Goal: Task Accomplishment & Management: Use online tool/utility

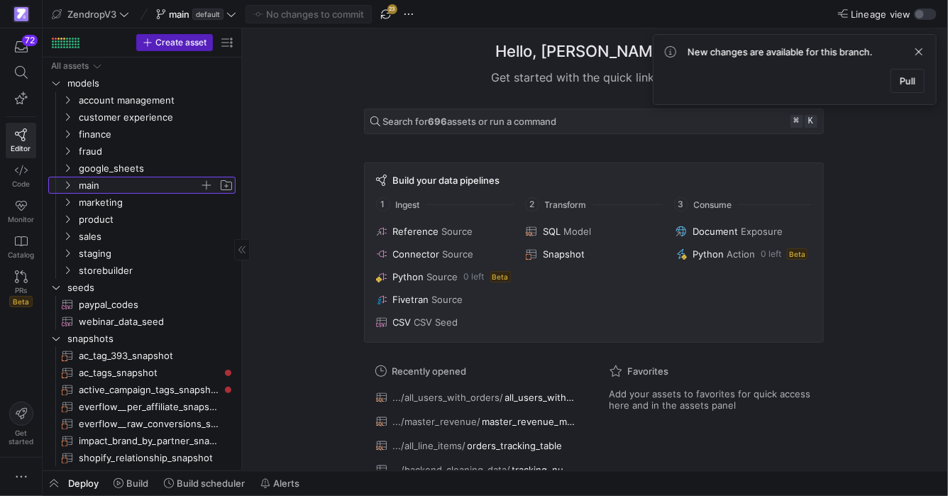
click at [70, 180] on y42-icon "Press SPACE to select this row." at bounding box center [67, 184] width 11 height 11
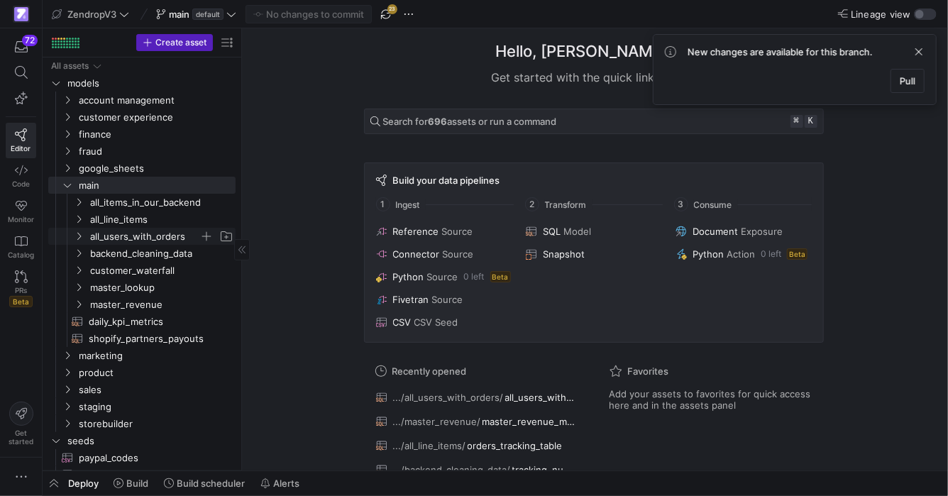
click at [79, 232] on icon "Press SPACE to select this row." at bounding box center [79, 236] width 10 height 9
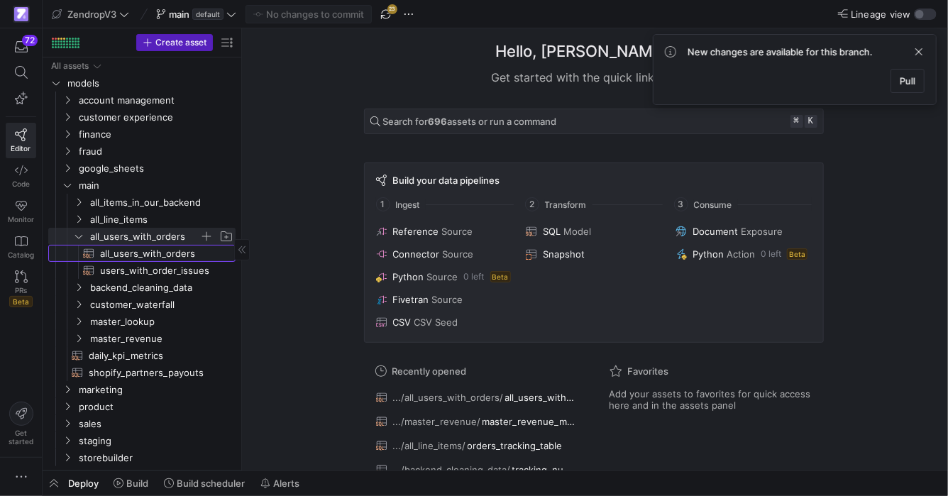
click at [152, 256] on span "all_users_with_orders​​​​​​​​​​" at bounding box center [159, 253] width 119 height 16
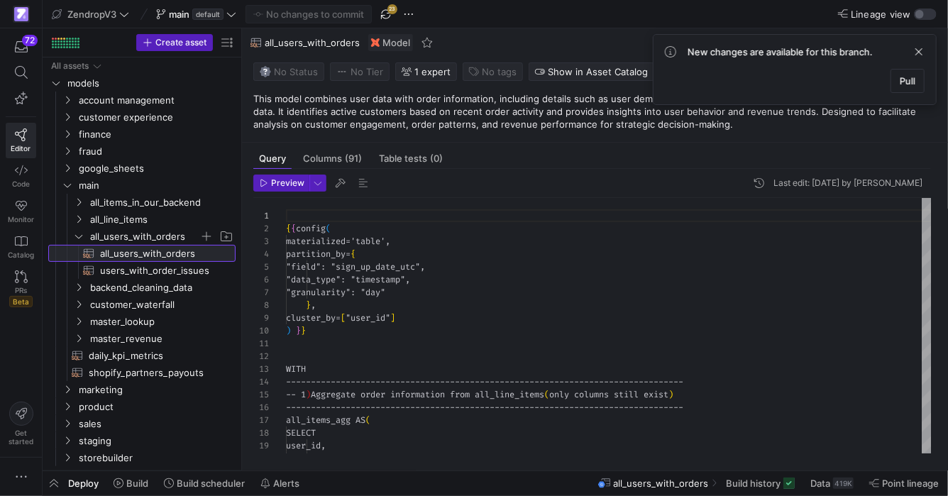
scroll to position [128, 0]
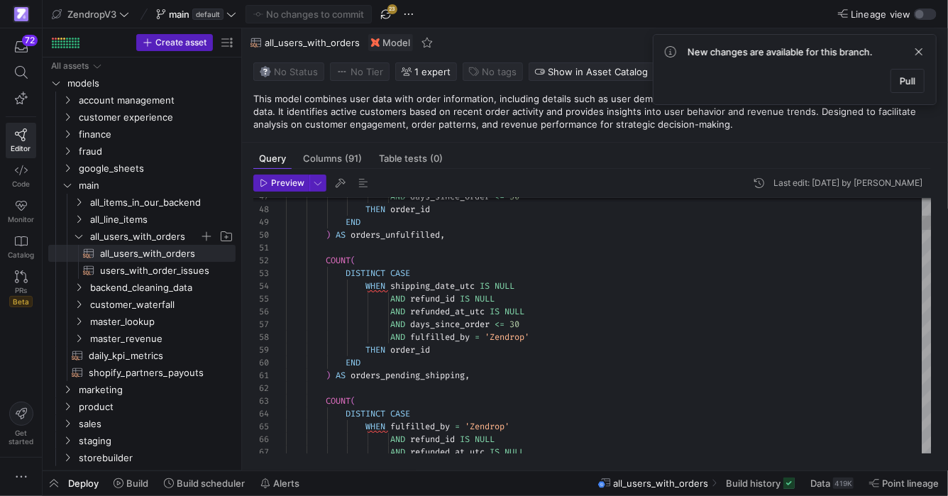
type textarea "COUNT( DISTINCT CASE WHEN shipping_date_utc IS NULL AND refund_id IS NULL AND r…"
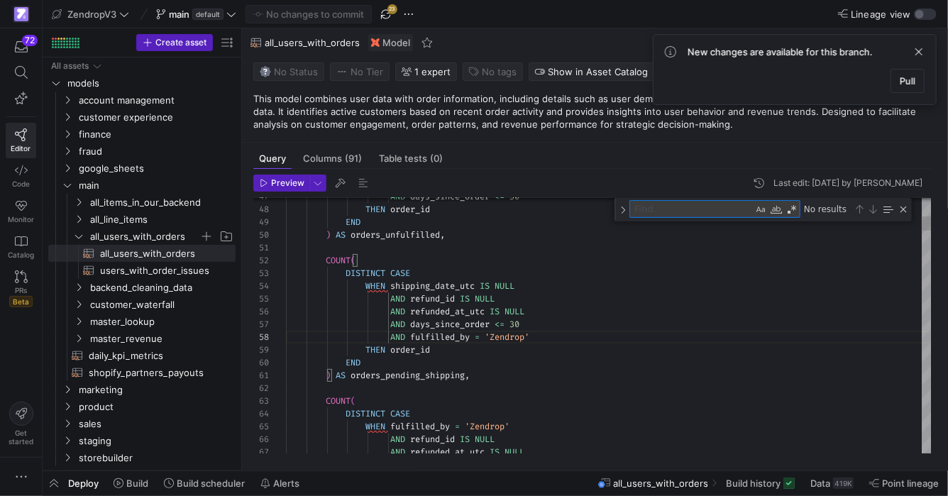
type textarea "t"
type textarea ") AS line_item_zd_received, SUM( CASE WHEN linked_unlinked = 'Linked' THEN 1 EL…"
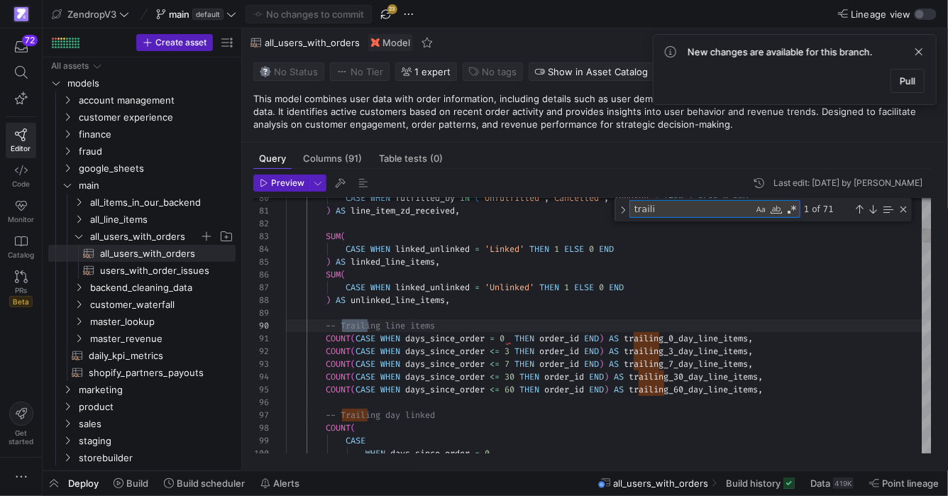
scroll to position [128, 86]
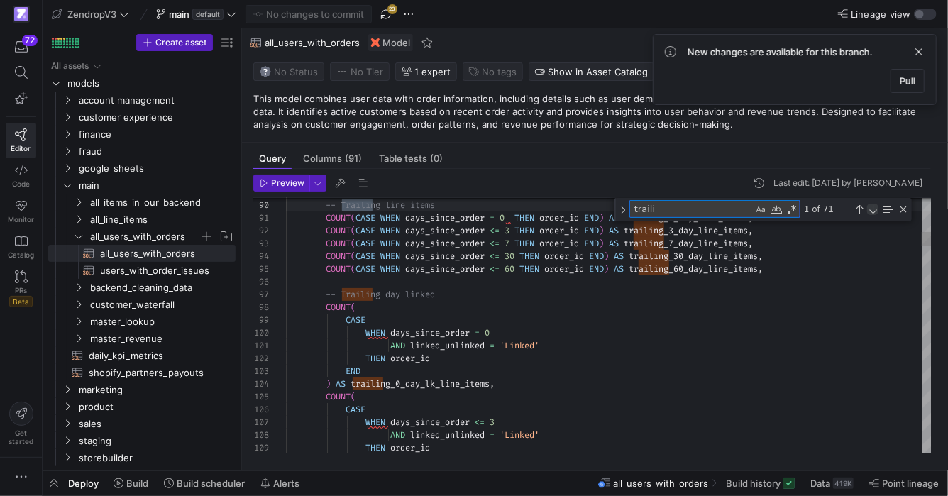
type textarea "traili"
click at [874, 204] on div "Next Match (Enter)" at bounding box center [872, 209] width 11 height 11
click at [691, 206] on textarea "traili" at bounding box center [691, 209] width 123 height 16
click at [875, 208] on div "Next Match (Enter)" at bounding box center [872, 209] width 11 height 11
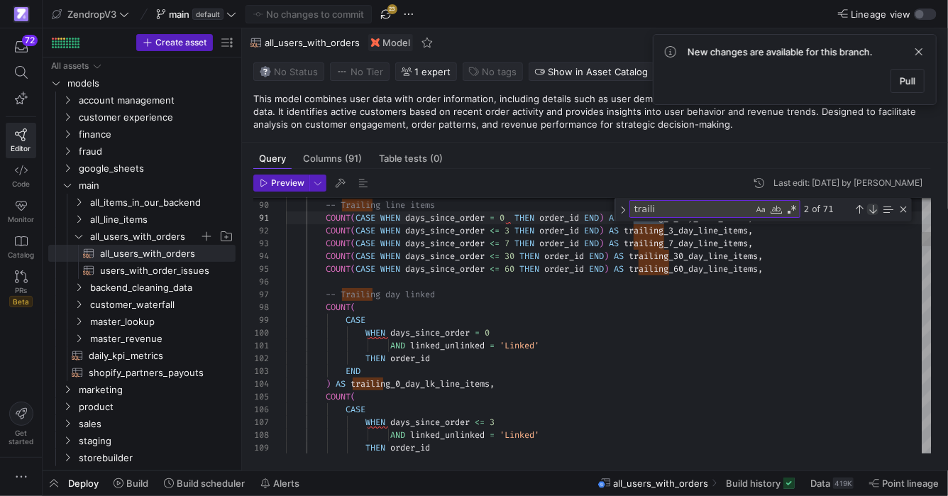
click at [875, 208] on div "Next Match (Enter)" at bounding box center [872, 209] width 11 height 11
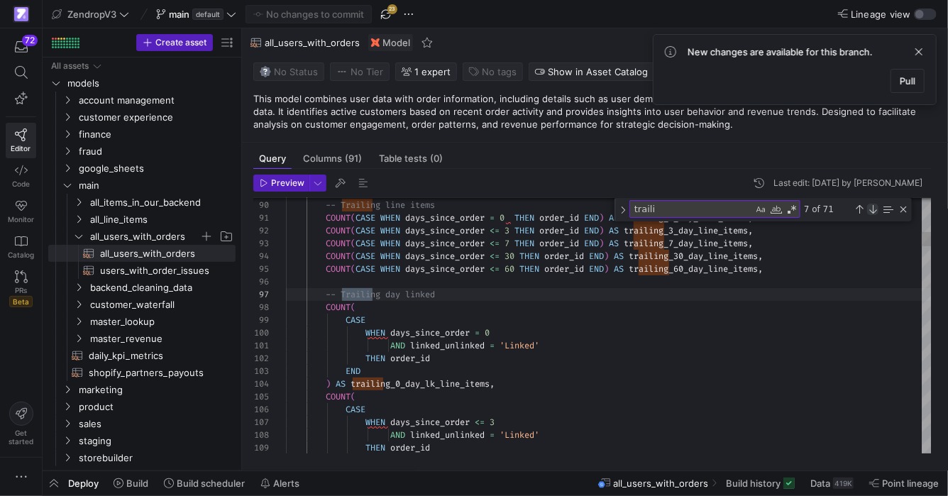
scroll to position [128, 96]
click at [875, 208] on div "Next Match (Enter)" at bounding box center [872, 209] width 11 height 11
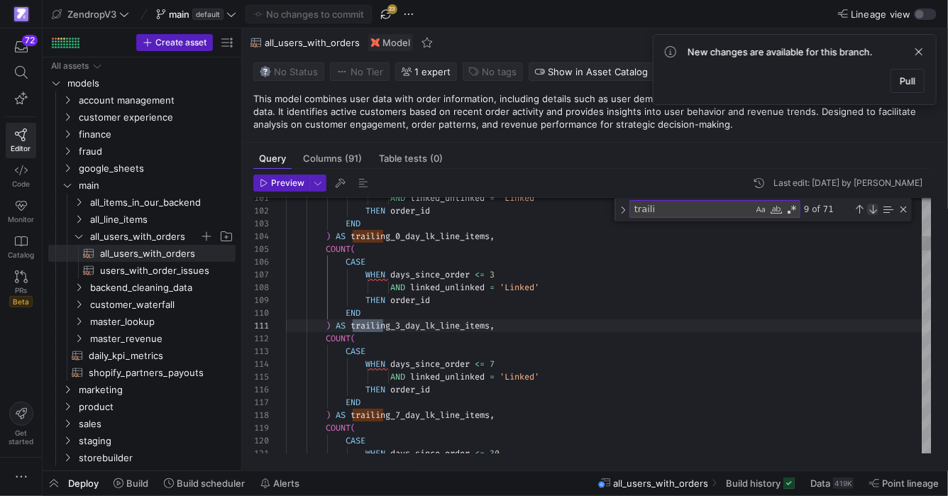
click at [875, 207] on div "Next Match (Enter)" at bounding box center [872, 209] width 11 height 11
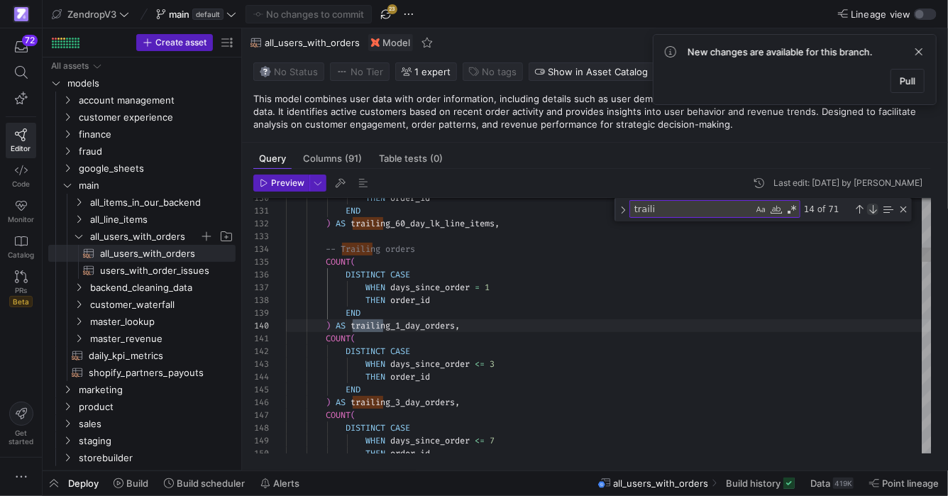
click at [875, 207] on div "Next Match (Enter)" at bounding box center [872, 209] width 11 height 11
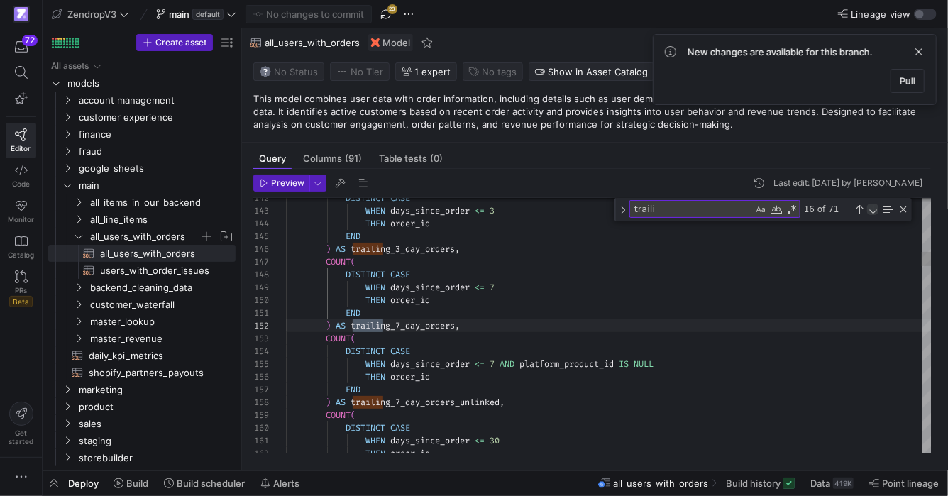
click at [875, 207] on div "Next Match (Enter)" at bounding box center [872, 209] width 11 height 11
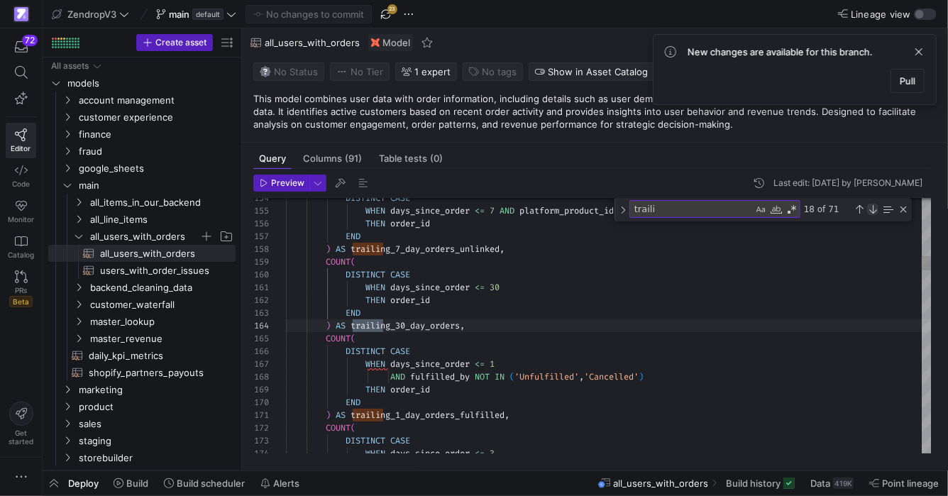
click at [875, 207] on div "Next Match (Enter)" at bounding box center [872, 209] width 11 height 11
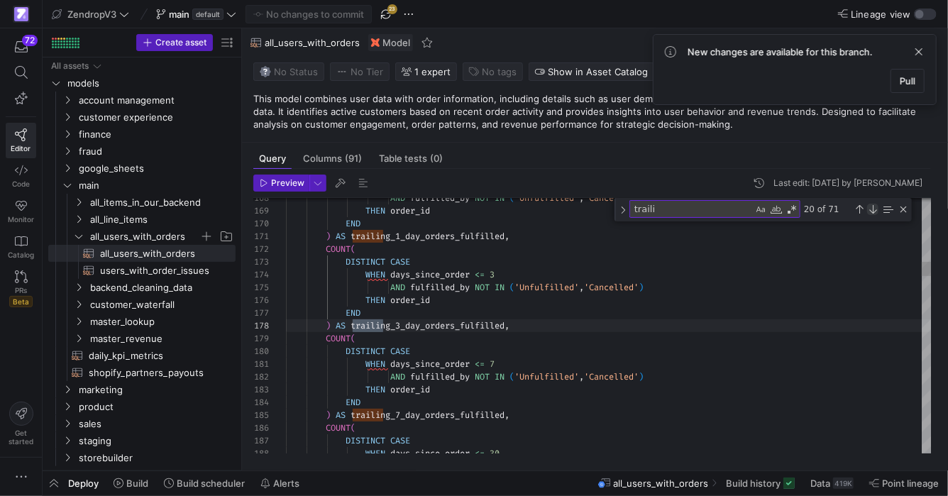
click at [875, 207] on div "Next Match (Enter)" at bounding box center [872, 209] width 11 height 11
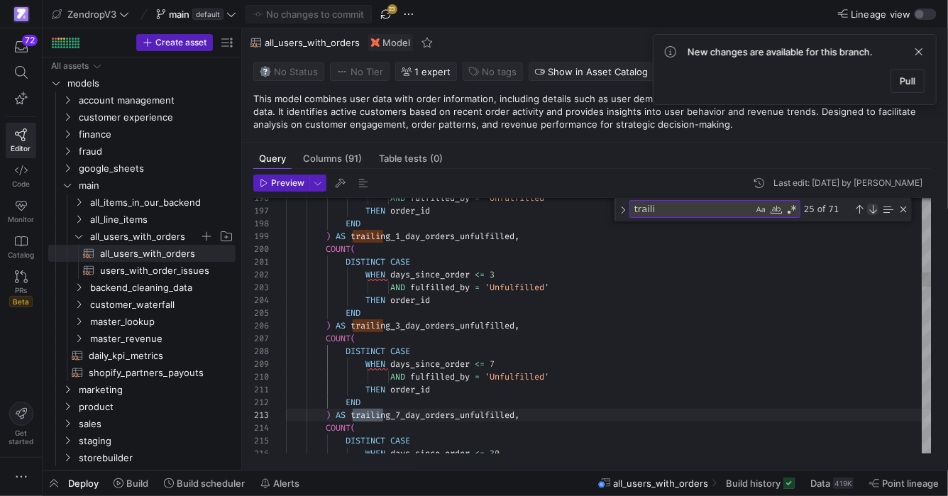
click at [875, 207] on div "Next Match (Enter)" at bounding box center [872, 209] width 11 height 11
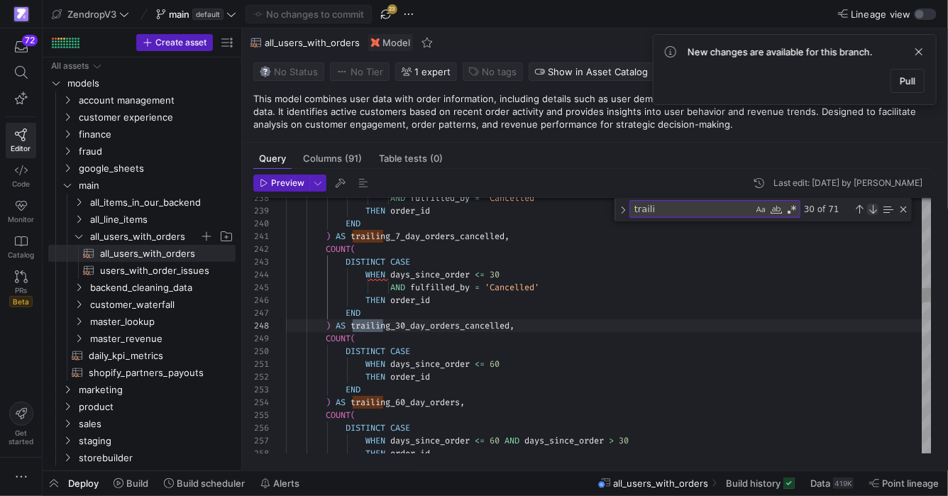
click at [875, 207] on div "Next Match (Enter)" at bounding box center [872, 209] width 11 height 11
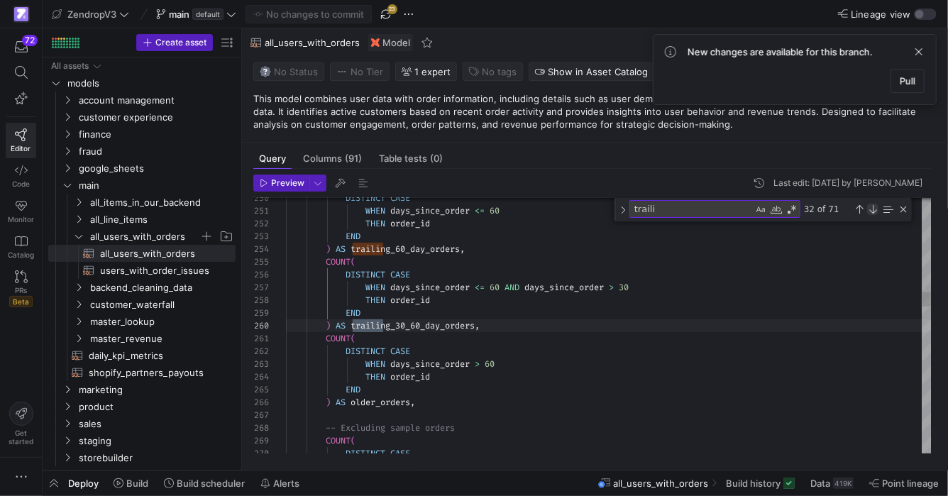
click at [875, 207] on div "Next Match (Enter)" at bounding box center [872, 209] width 11 height 11
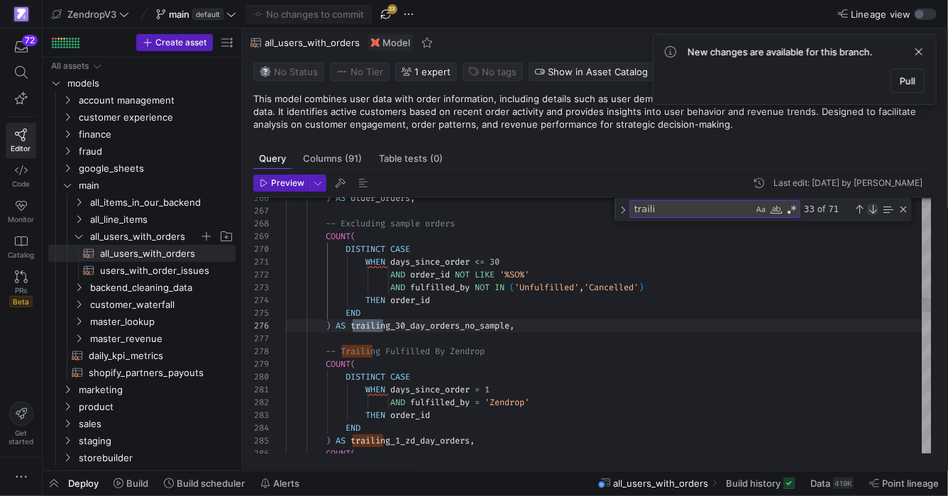
click at [875, 207] on div "Next Match (Enter)" at bounding box center [872, 209] width 11 height 11
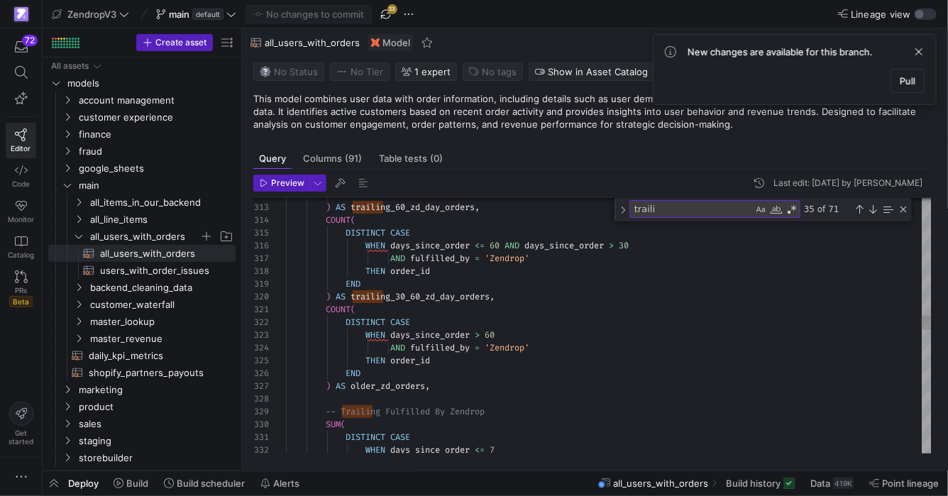
type textarea "THEN order_id END ) AS trailing_60_zd_day_orders, COUNT( DISTINCT CASE WHEN day…"
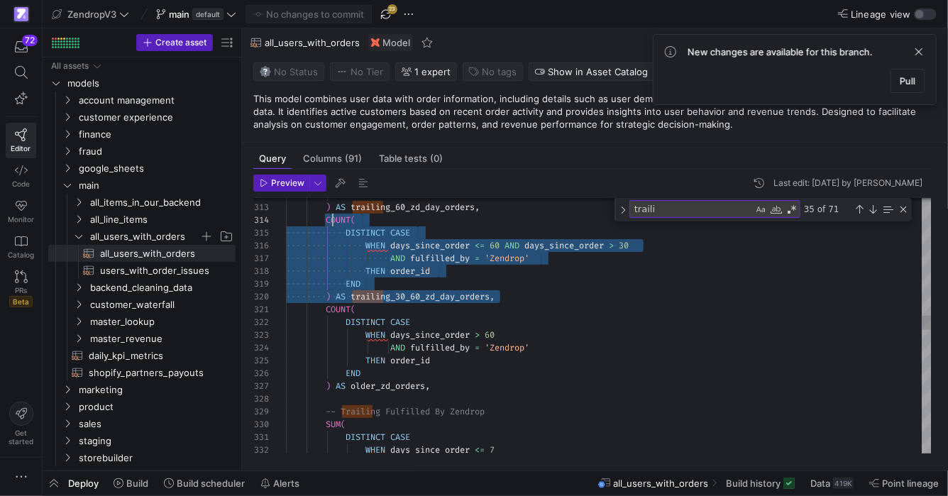
scroll to position [38, 46]
drag, startPoint x: 509, startPoint y: 296, endPoint x: 331, endPoint y: 221, distance: 193.0
click at [331, 221] on div "END ) AS trailing_60_zd_day_orders , COUNT ( DISTINCT CASE WHEN days_since_orde…" at bounding box center [608, 426] width 645 height 8486
click at [735, 213] on textarea "traili" at bounding box center [691, 209] width 123 height 16
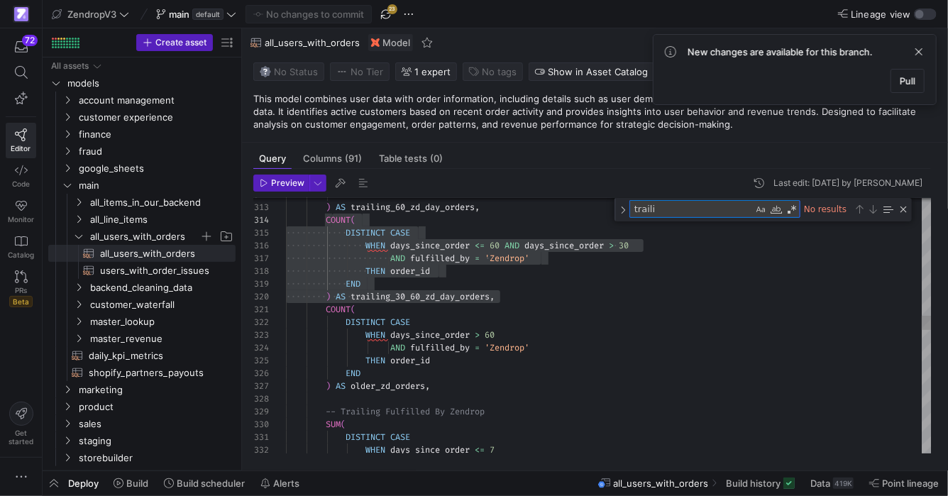
scroll to position [38, 96]
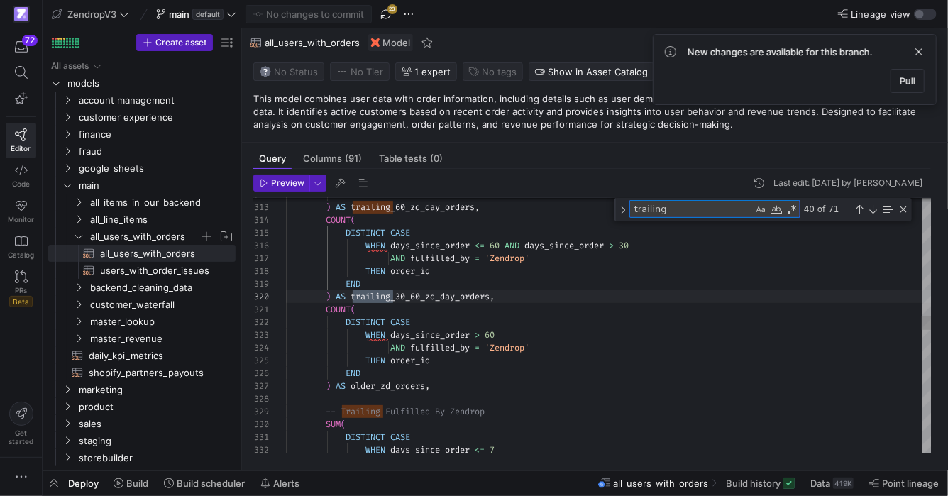
type textarea "trailing_"
type textarea "DISTINCT CASE WHEN days_since_order <= 7 THEN transaction_amount END ) AS trail…"
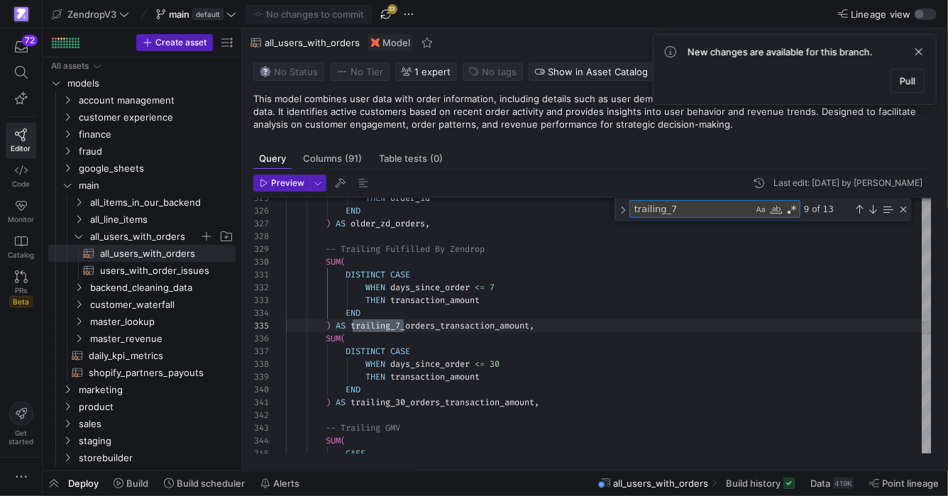
scroll to position [128, 117]
type textarea "trailing_7"
click at [859, 211] on div "Previous Match (⇧Enter)" at bounding box center [858, 209] width 11 height 11
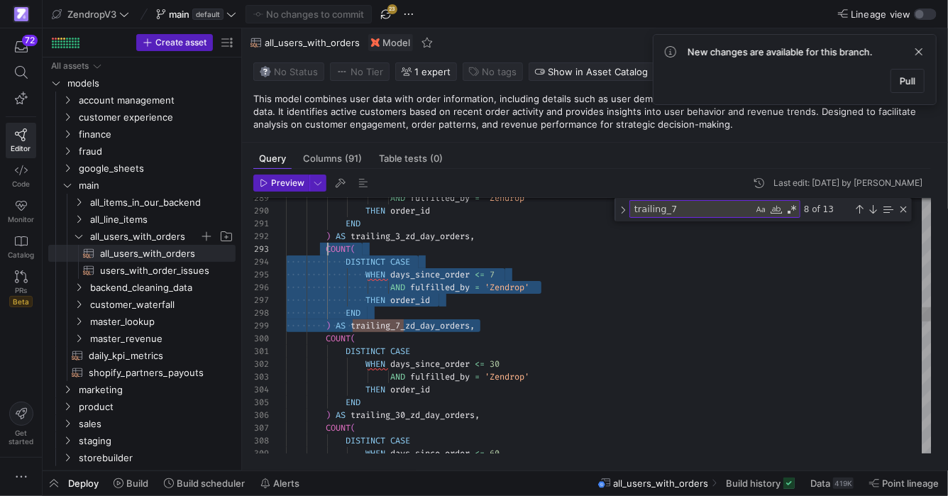
scroll to position [25, 41]
drag, startPoint x: 496, startPoint y: 325, endPoint x: 328, endPoint y: 249, distance: 184.4
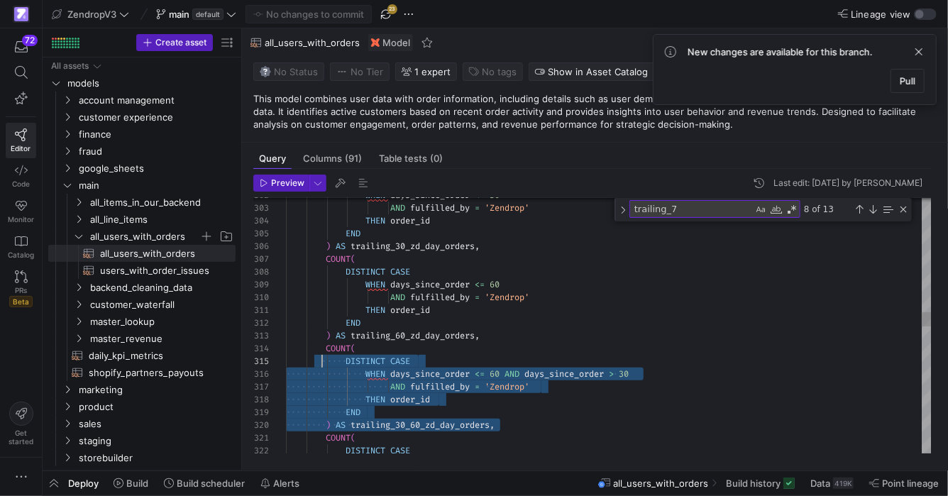
scroll to position [38, 41]
drag, startPoint x: 507, startPoint y: 423, endPoint x: 326, endPoint y: 352, distance: 194.5
click at [384, 15] on span "button" at bounding box center [385, 14] width 17 height 17
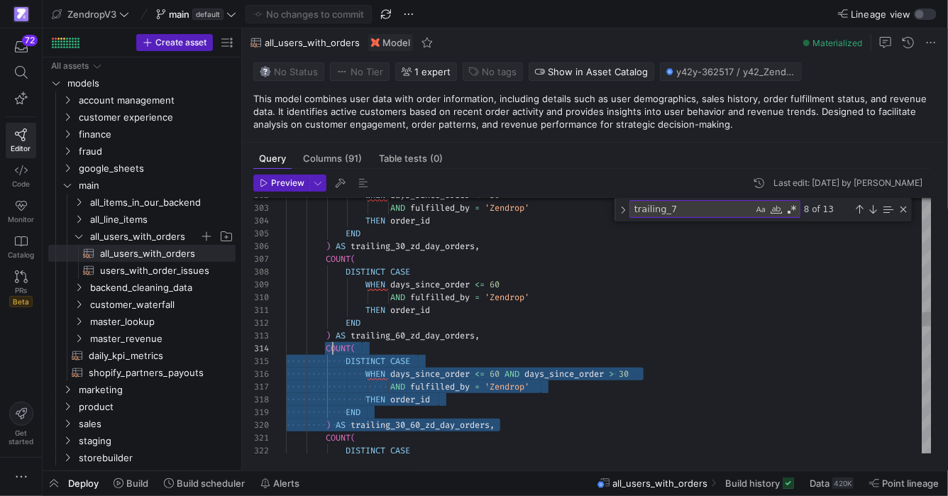
scroll to position [38, 46]
drag, startPoint x: 506, startPoint y: 423, endPoint x: 330, endPoint y: 350, distance: 190.8
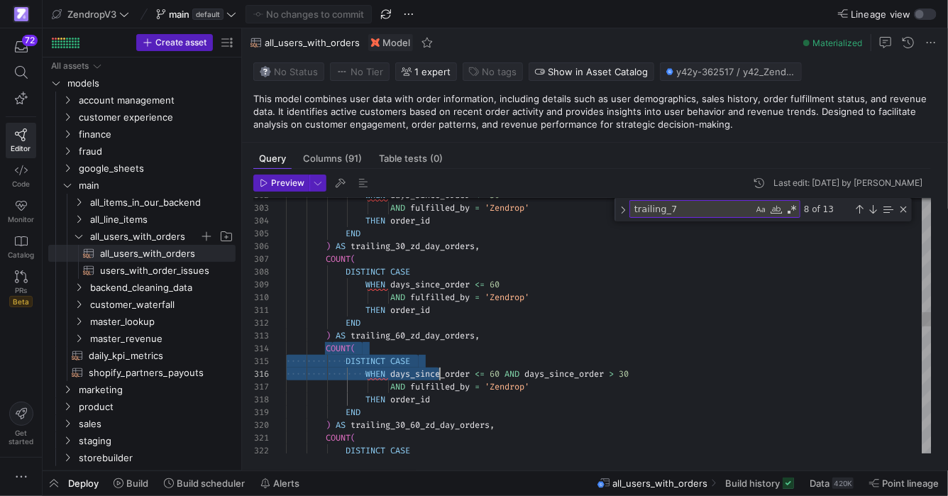
drag, startPoint x: 330, startPoint y: 350, endPoint x: 437, endPoint y: 372, distance: 109.2
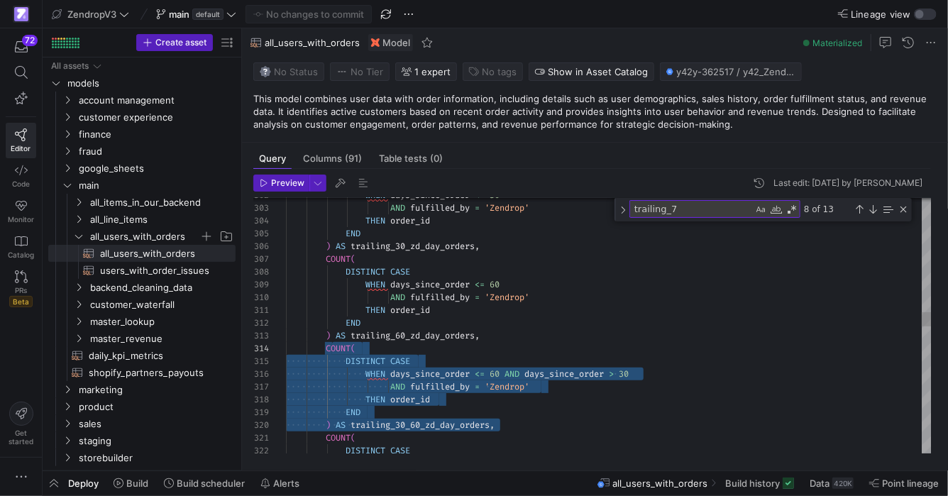
scroll to position [38, 41]
drag, startPoint x: 530, startPoint y: 425, endPoint x: 328, endPoint y: 350, distance: 215.4
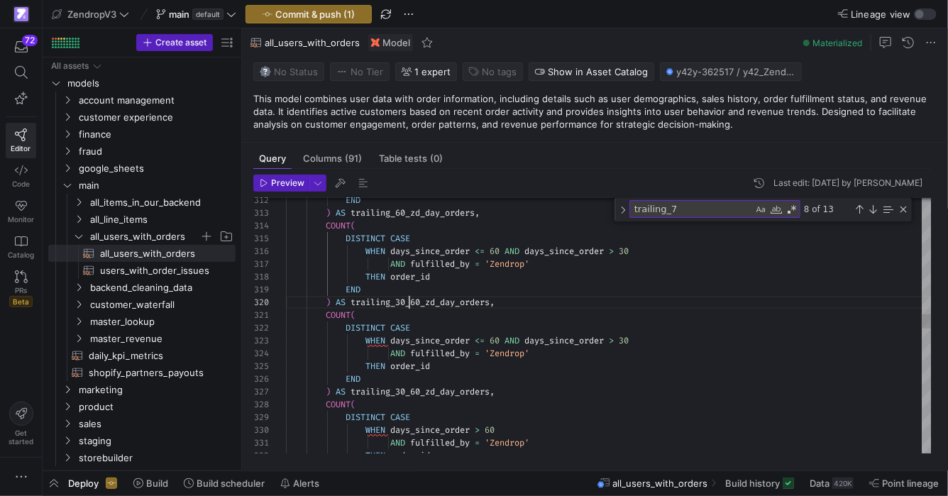
scroll to position [114, 112]
drag, startPoint x: 408, startPoint y: 304, endPoint x: 398, endPoint y: 303, distance: 10.0
click at [398, 303] on div "END ) AS trailing_60_zd_day_orders , COUNT ( DISTINCT CASE COUNT ( DISTINCT CAS…" at bounding box center [608, 476] width 645 height 8575
drag, startPoint x: 421, startPoint y: 303, endPoint x: 409, endPoint y: 303, distance: 12.1
click at [409, 303] on div "END ) AS trailing_60_zd_day_orders , COUNT ( DISTINCT CASE COUNT ( DISTINCT CAS…" at bounding box center [608, 476] width 645 height 8575
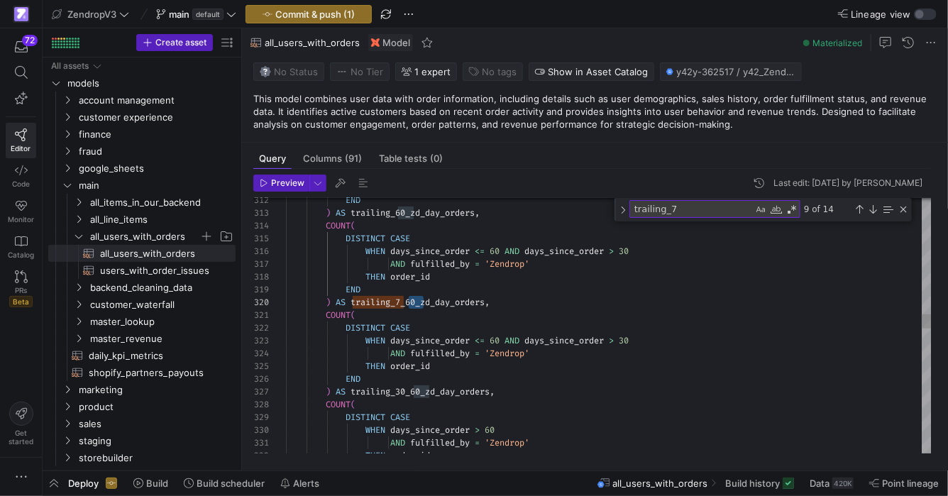
click at [423, 303] on div "END ) AS trailing_60_zd_day_orders , COUNT ( DISTINCT CASE COUNT ( DISTINCT CAS…" at bounding box center [608, 476] width 645 height 8575
drag, startPoint x: 418, startPoint y: 301, endPoint x: 410, endPoint y: 301, distance: 8.5
click at [410, 301] on div "END ) AS trailing_60_zd_day_orders , COUNT ( DISTINCT CASE COUNT ( DISTINCT CAS…" at bounding box center [608, 476] width 645 height 8575
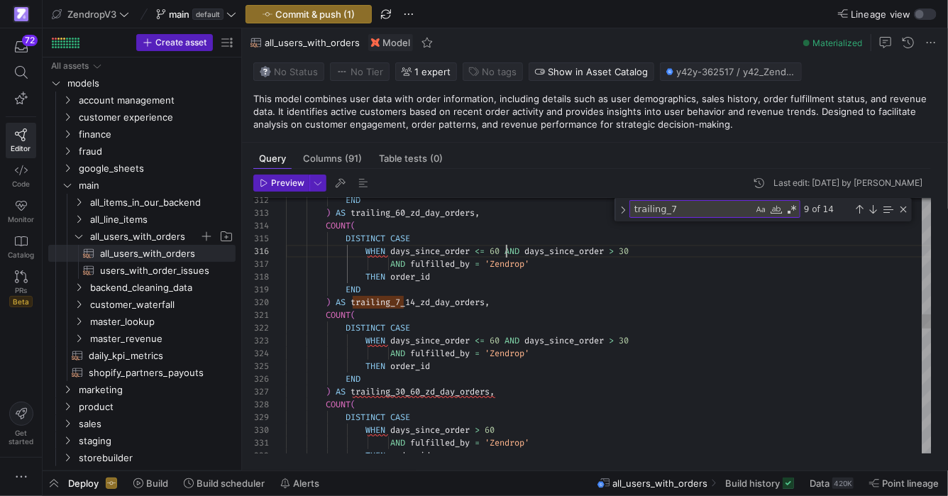
click at [503, 250] on div "END ) AS trailing_60_zd_day_orders , COUNT ( DISTINCT CASE COUNT ( DISTINCT CAS…" at bounding box center [608, 476] width 645 height 8575
click at [635, 250] on div "END ) AS trailing_60_zd_day_orders , COUNT ( DISTINCT CASE COUNT ( DISTINCT CAS…" at bounding box center [608, 476] width 645 height 8575
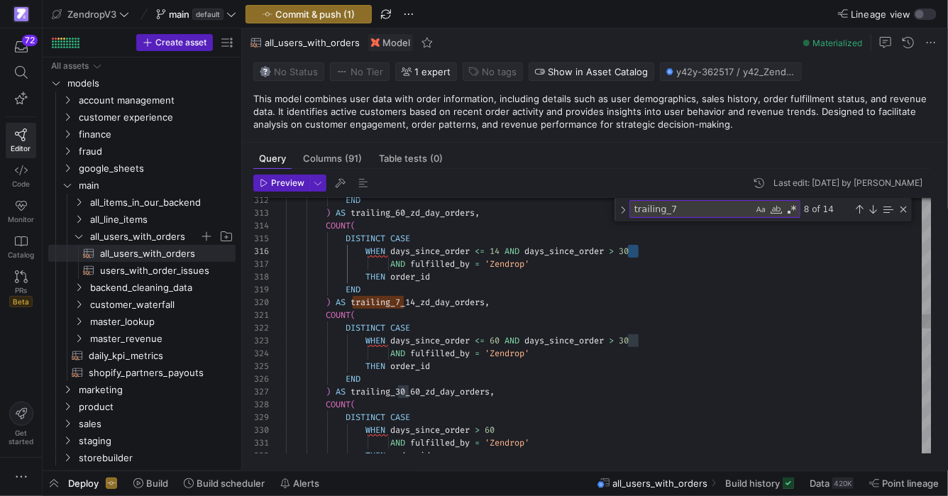
scroll to position [64, 346]
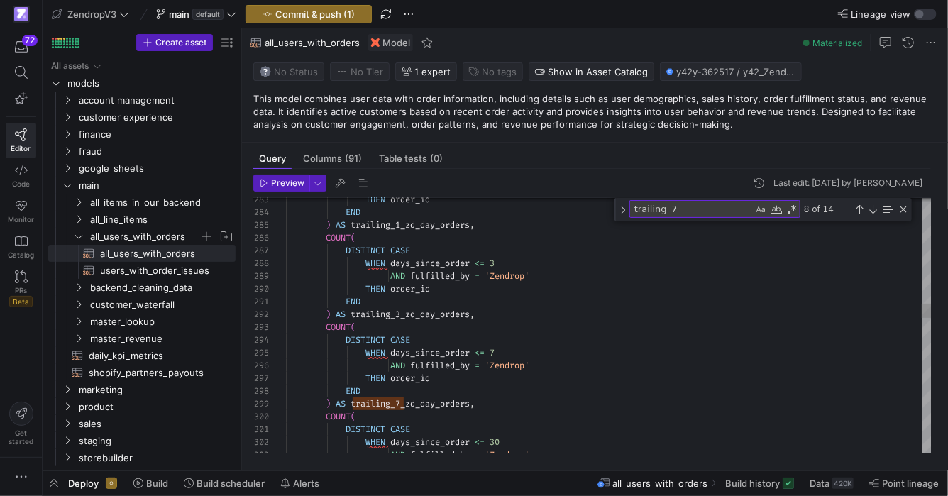
click at [698, 210] on textarea "trailing_7" at bounding box center [691, 209] width 123 height 16
click at [852, 209] on div "8 of 14" at bounding box center [854, 209] width 109 height 18
click at [856, 209] on div "Previous Match (⇧Enter)" at bounding box center [858, 209] width 11 height 11
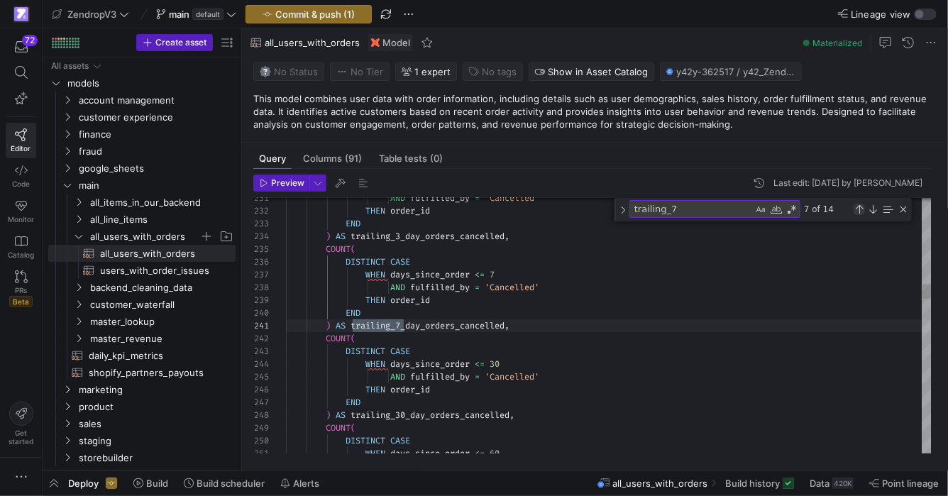
click at [856, 209] on div "Previous Match (⇧Enter)" at bounding box center [858, 209] width 11 height 11
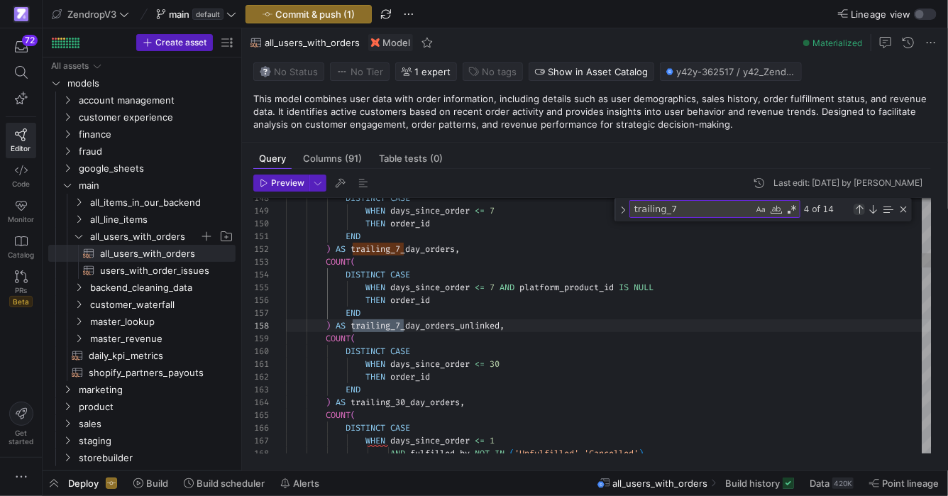
click at [856, 209] on div "Previous Match (⇧Enter)" at bounding box center [858, 209] width 11 height 11
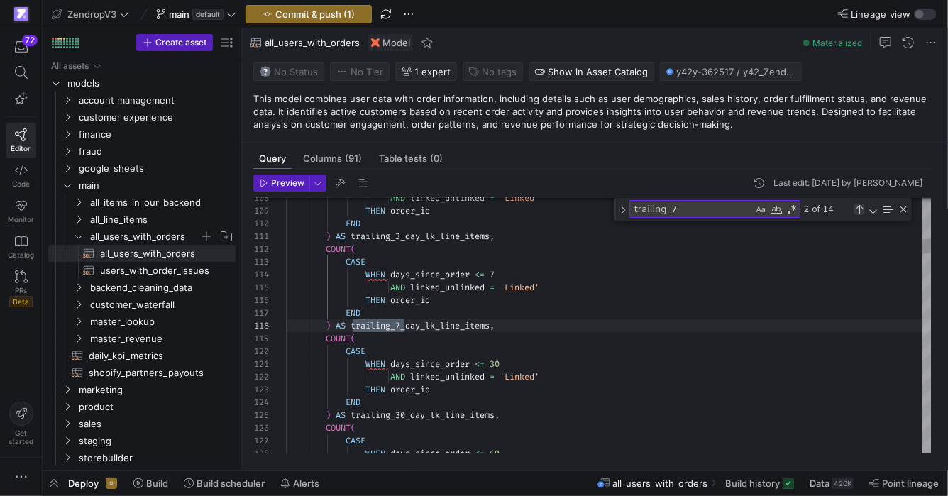
click at [856, 209] on div "Previous Match (⇧Enter)" at bounding box center [858, 209] width 11 height 11
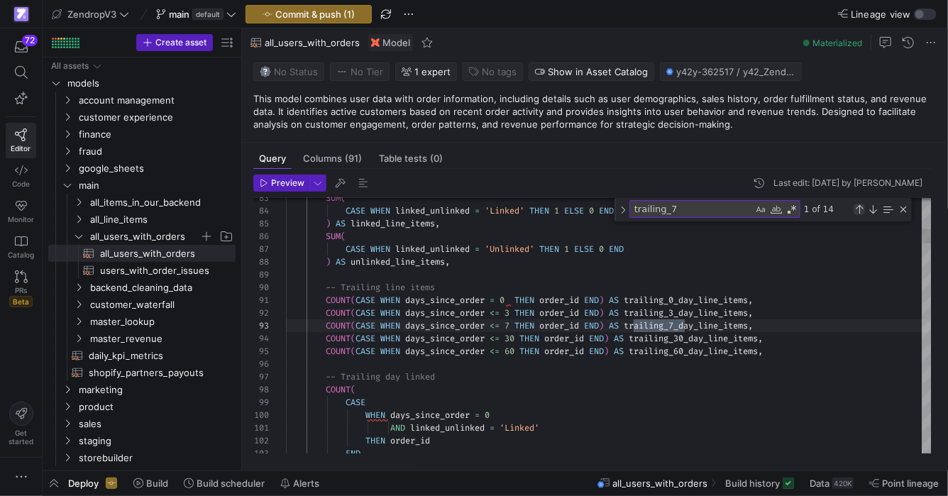
scroll to position [128, 398]
click at [856, 209] on div "Previous Match (⇧Enter)" at bounding box center [858, 209] width 11 height 11
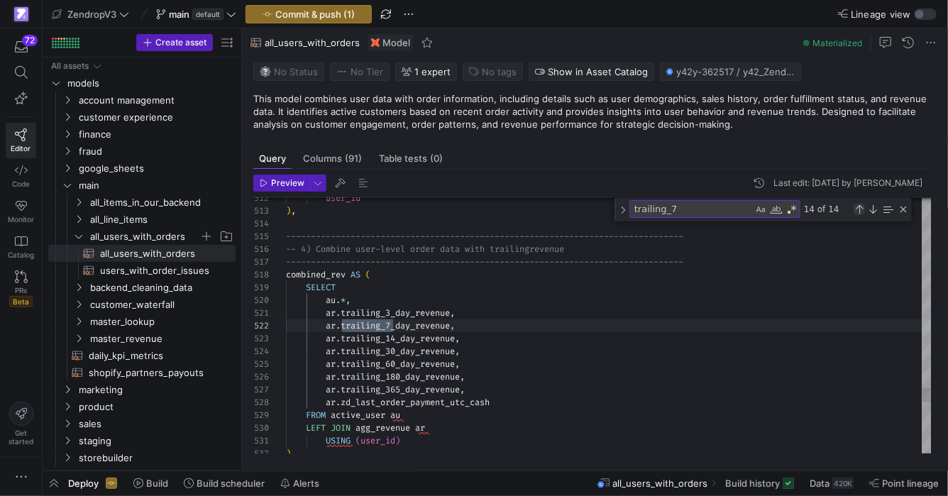
click at [856, 209] on div "Previous Match (⇧Enter)" at bounding box center [858, 209] width 11 height 11
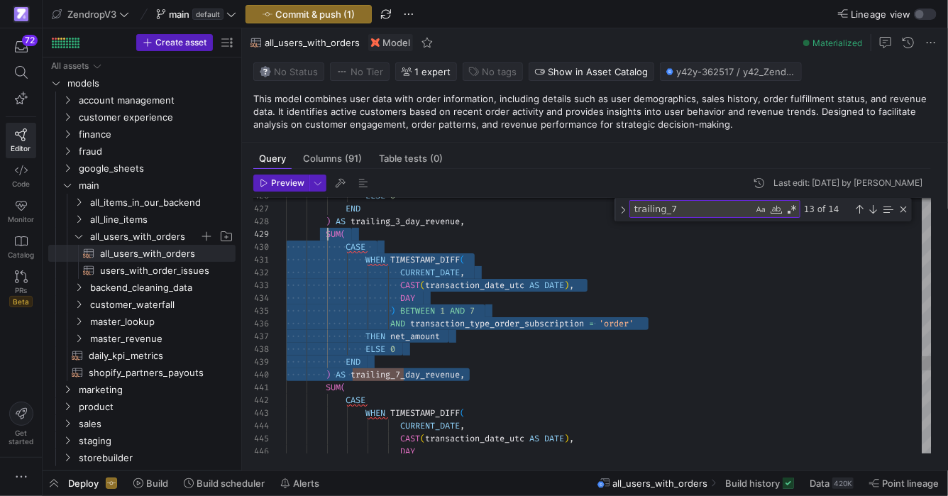
scroll to position [102, 41]
drag, startPoint x: 486, startPoint y: 377, endPoint x: 328, endPoint y: 235, distance: 212.4
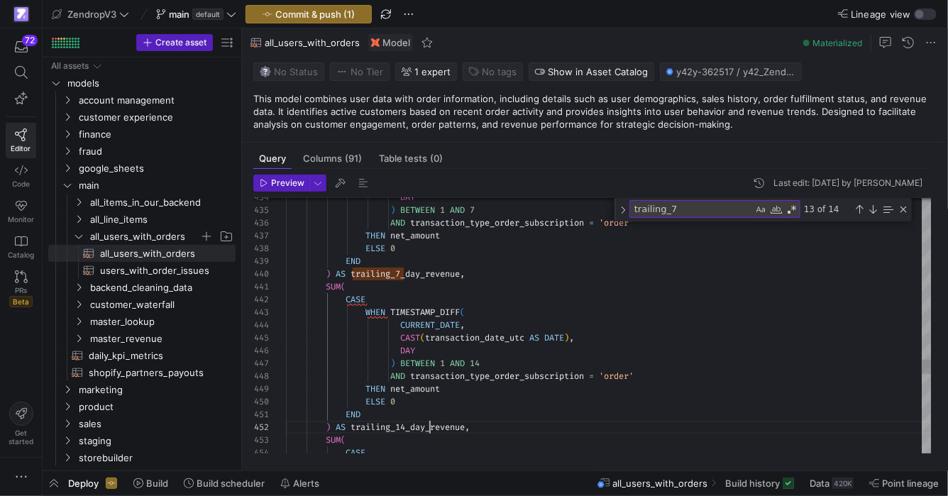
click at [860, 204] on div "Previous Match (⇧Enter)" at bounding box center [858, 209] width 11 height 11
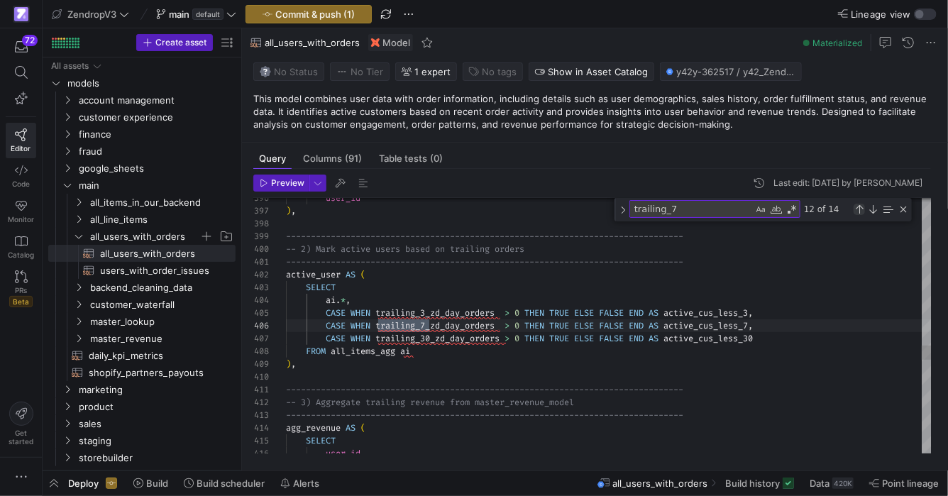
scroll to position [0, 143]
click at [859, 209] on div "Previous Match (⇧Enter)" at bounding box center [858, 209] width 11 height 11
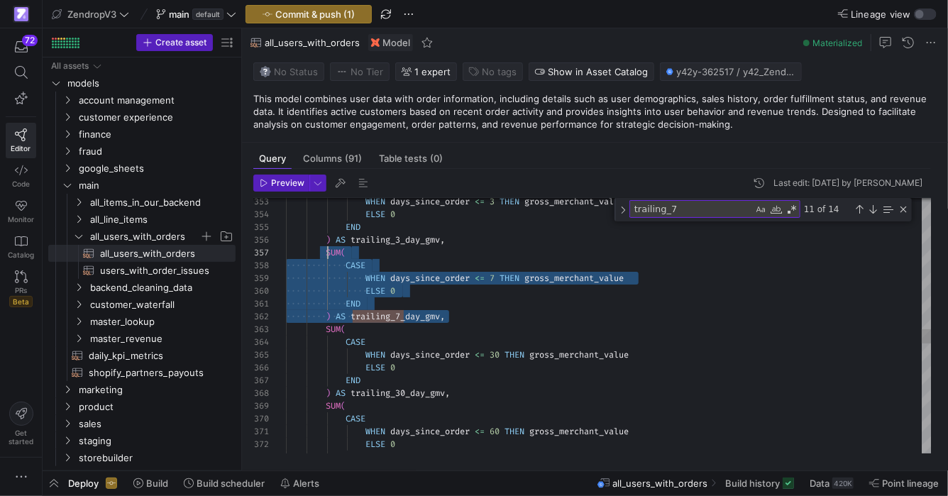
scroll to position [77, 41]
drag, startPoint x: 460, startPoint y: 318, endPoint x: 326, endPoint y: 253, distance: 149.1
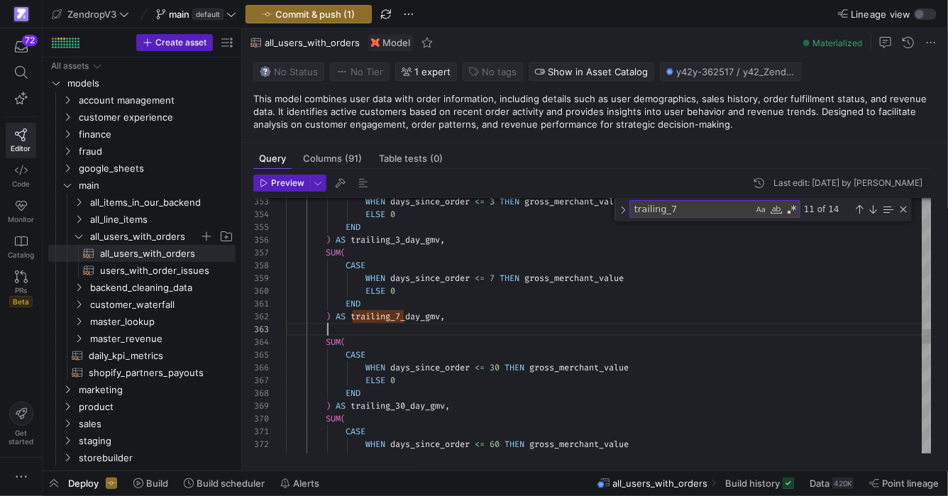
scroll to position [89, 163]
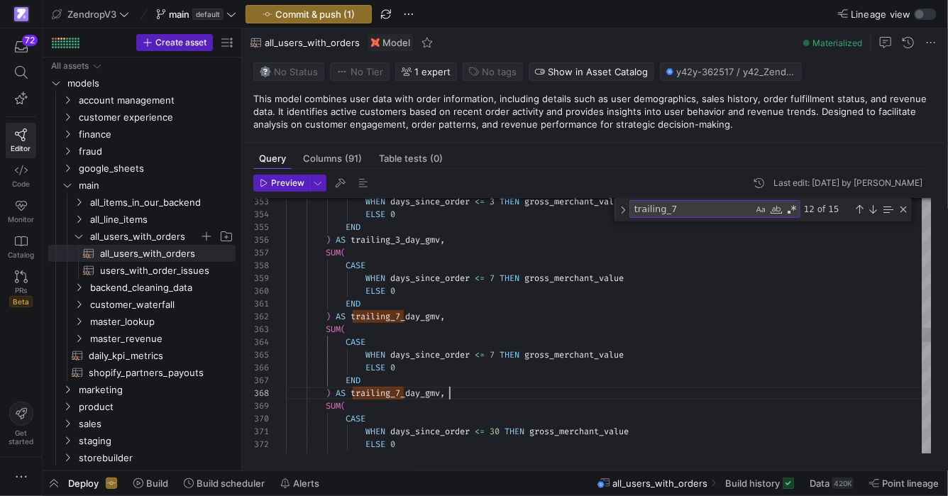
type textarea "END ) AS trailing_7_day_gmv, SUM( CASE WHEN days_since_order <= 14 THEN gross_m…"
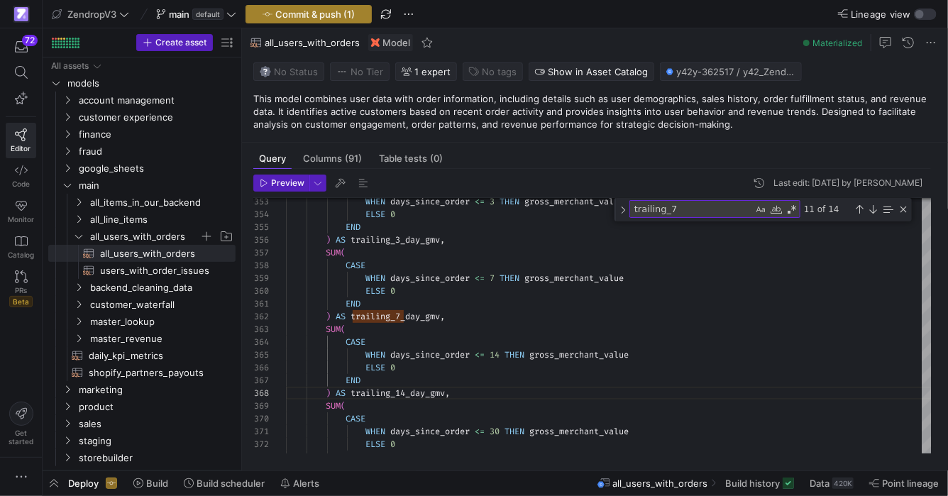
click at [351, 17] on span "Commit & push (1)" at bounding box center [314, 14] width 79 height 11
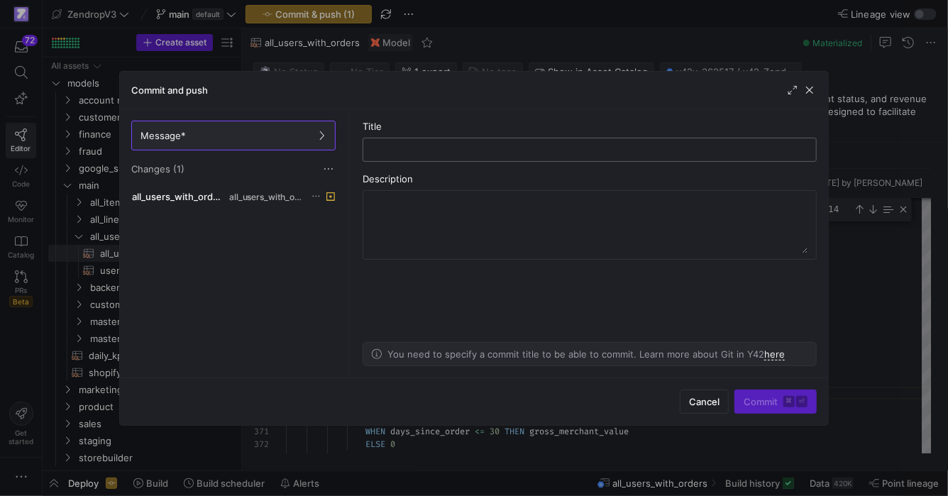
click at [734, 152] on input "text" at bounding box center [589, 149] width 430 height 11
type input "adding trailings gmv, revenue and order"
click at [760, 396] on span "Commit ⌘ ⏎" at bounding box center [775, 401] width 64 height 11
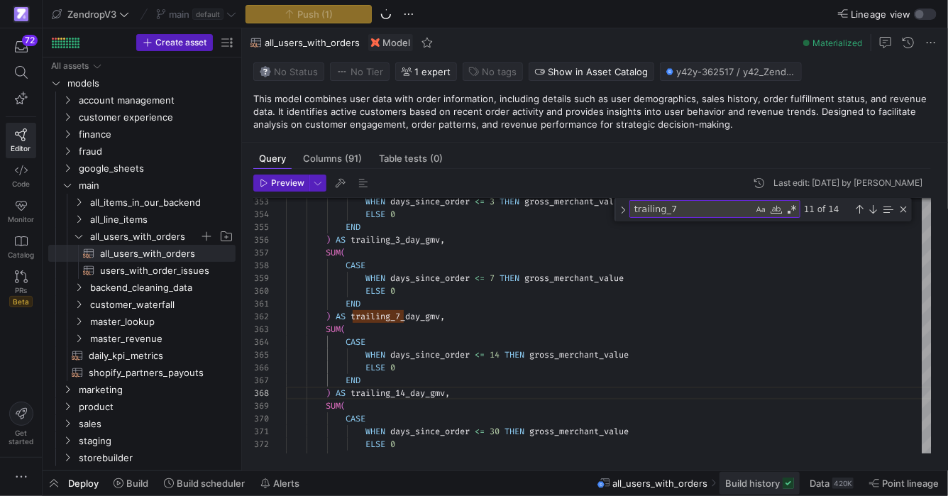
click at [768, 484] on span "Build history" at bounding box center [752, 482] width 55 height 11
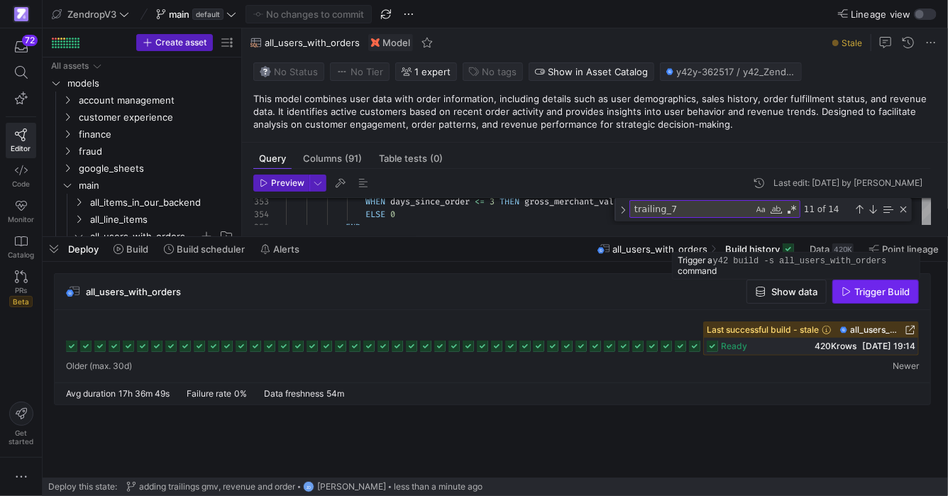
click at [869, 291] on span "Trigger Build" at bounding box center [881, 291] width 55 height 11
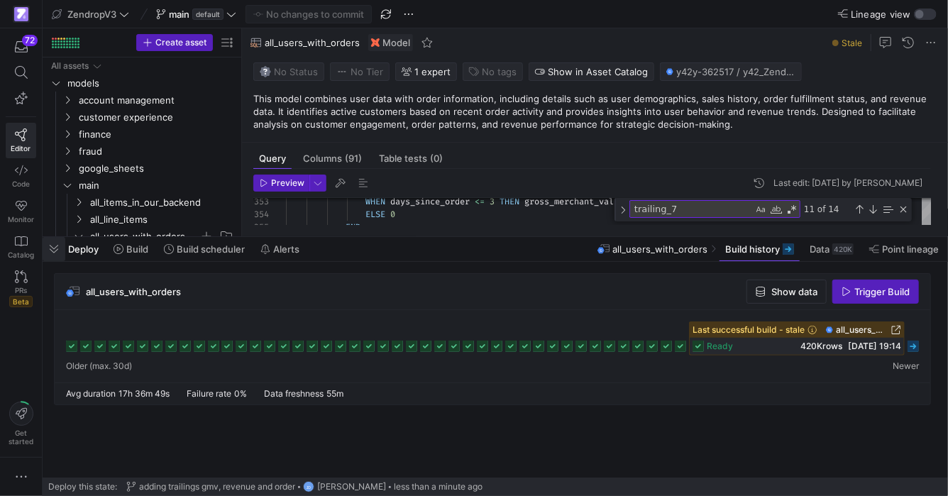
click at [56, 248] on span "button" at bounding box center [54, 249] width 23 height 24
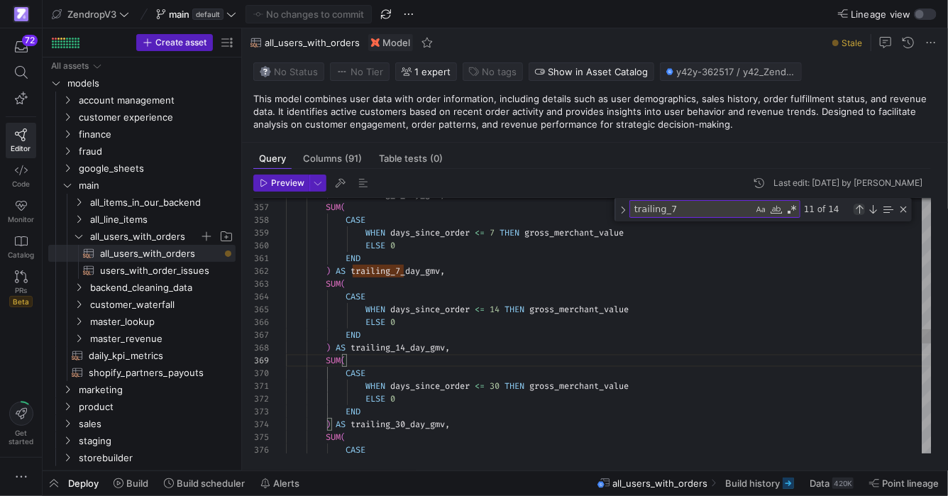
click at [859, 210] on div "Previous Match (⇧Enter)" at bounding box center [858, 209] width 11 height 11
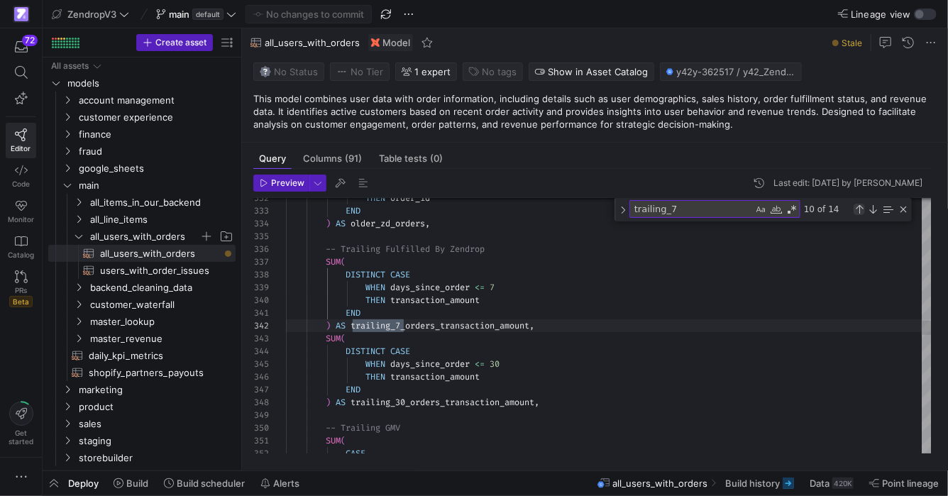
click at [859, 210] on div "Previous Match (⇧Enter)" at bounding box center [858, 209] width 11 height 11
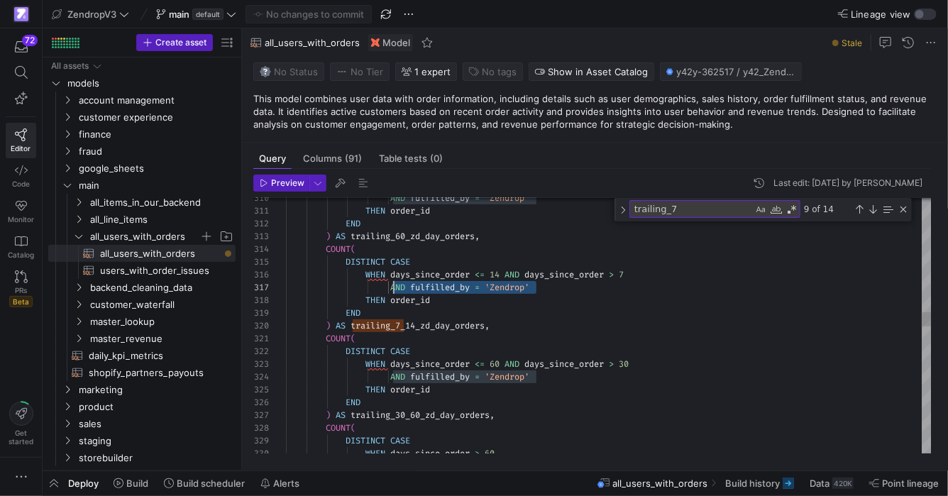
scroll to position [77, 106]
drag, startPoint x: 543, startPoint y: 287, endPoint x: 394, endPoint y: 289, distance: 148.3
click at [872, 204] on div "Next Match (Enter)" at bounding box center [872, 209] width 11 height 11
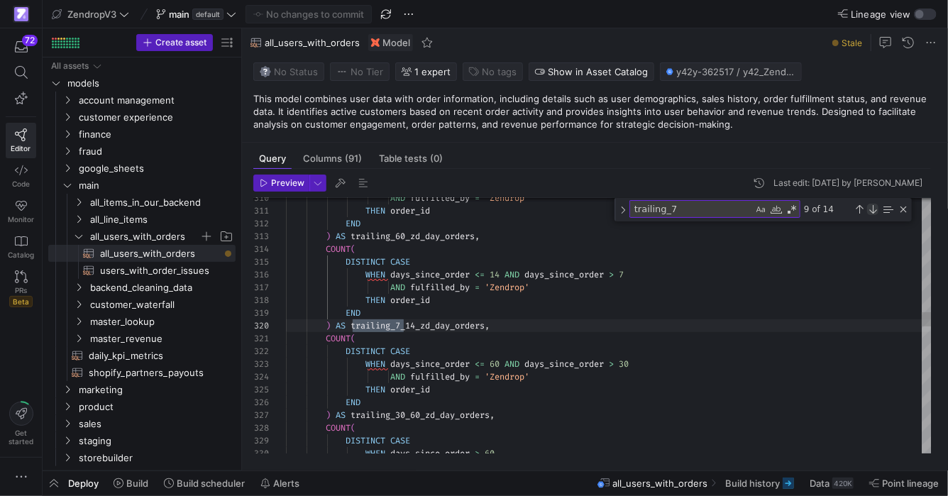
scroll to position [77, 117]
click at [871, 204] on div "Next Match (Enter)" at bounding box center [872, 209] width 11 height 11
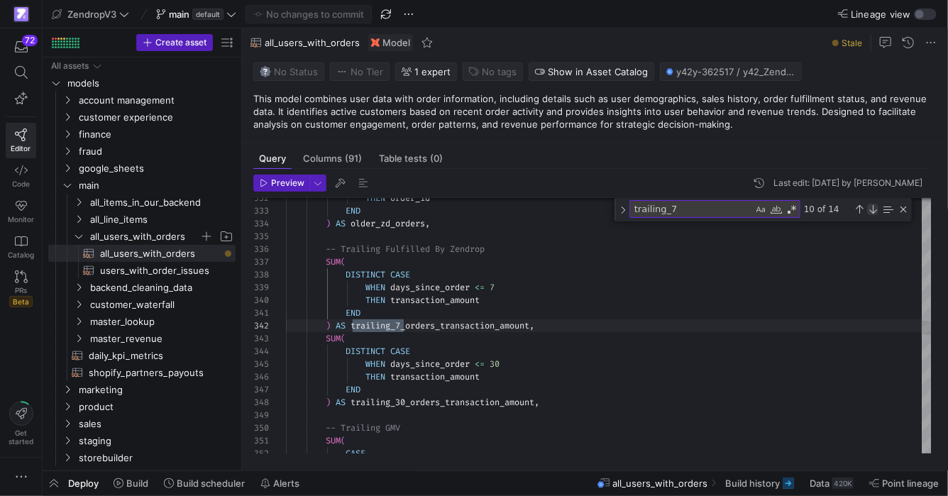
scroll to position [0, 117]
click at [871, 204] on div "Next Match (Enter)" at bounding box center [872, 209] width 11 height 11
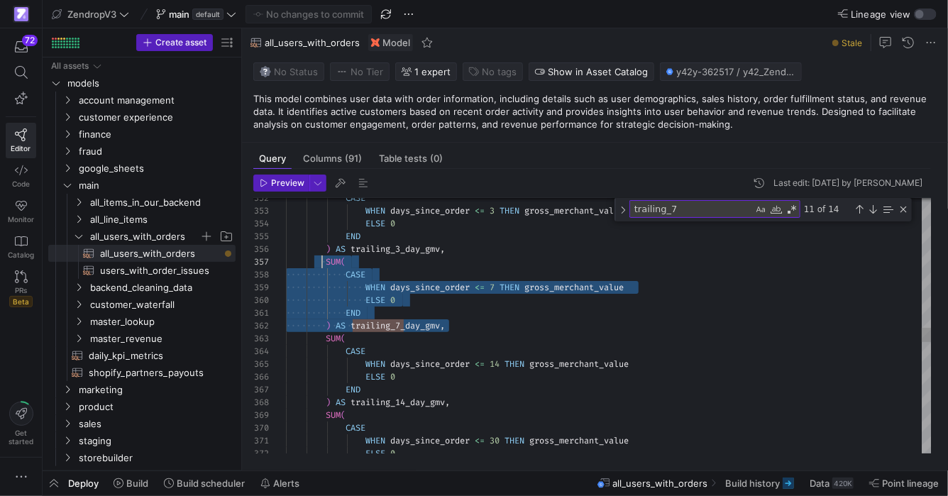
drag, startPoint x: 501, startPoint y: 328, endPoint x: 333, endPoint y: 263, distance: 180.3
click at [325, 263] on div "CASE WHEN days_since_order <= 3 THEN gross_merchant_value ELSE 0 END ) AS trail…" at bounding box center [608, 2] width 645 height 8652
click at [518, 290] on div "CASE WHEN days_since_order <= 3 THEN gross_merchant_value ELSE 0 END ) AS trail…" at bounding box center [608, 2] width 645 height 8652
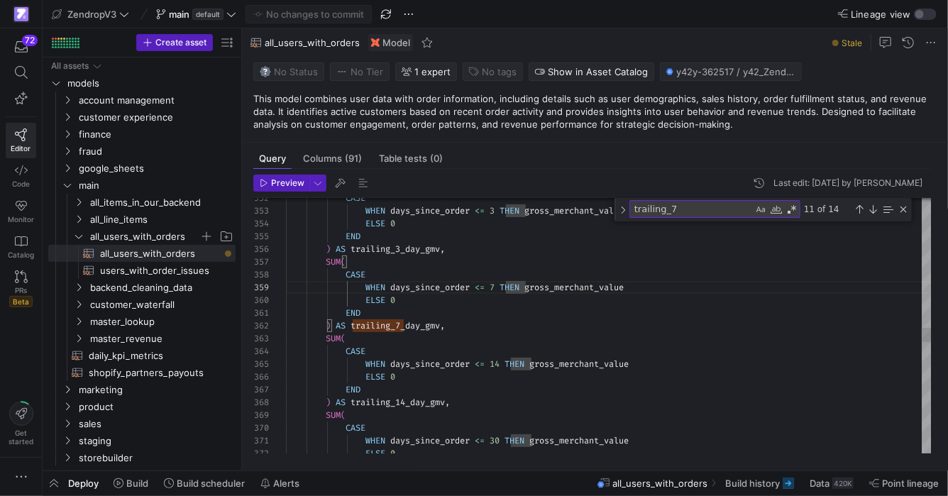
click at [633, 285] on div "CASE WHEN days_since_order <= 3 THEN gross_merchant_value ELSE 0 END ) AS trail…" at bounding box center [608, 2] width 645 height 8652
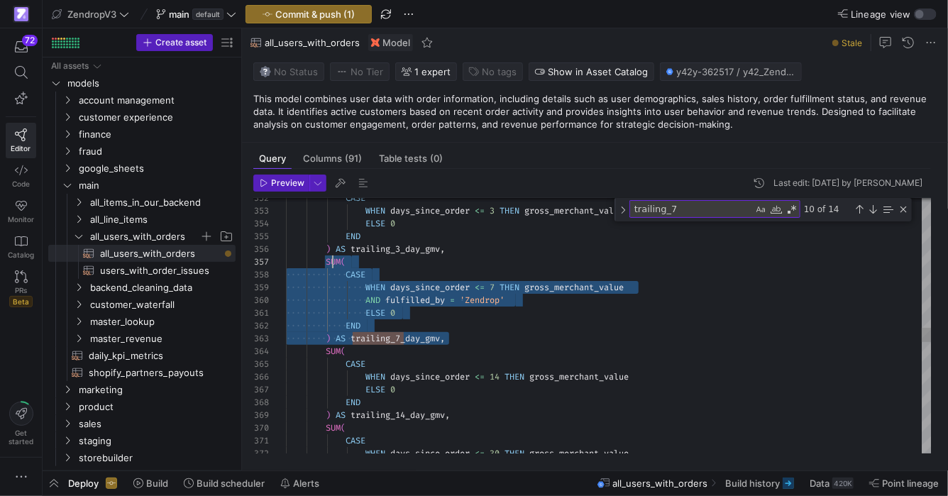
scroll to position [77, 41]
drag, startPoint x: 463, startPoint y: 334, endPoint x: 326, endPoint y: 257, distance: 156.9
click at [326, 257] on div "CASE WHEN days_since_order <= 3 THEN gross_merchant_value ELSE 0 END ) AS trail…" at bounding box center [608, 8] width 645 height 8664
click at [482, 336] on div "CASE WHEN days_since_order <= 3 THEN gross_merchant_value ELSE 0 END ) AS trail…" at bounding box center [608, 8] width 645 height 8664
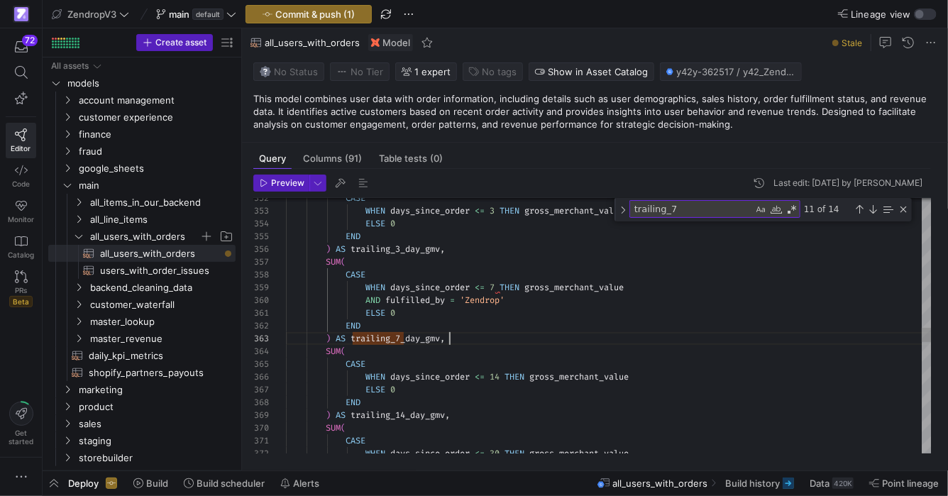
scroll to position [25, 163]
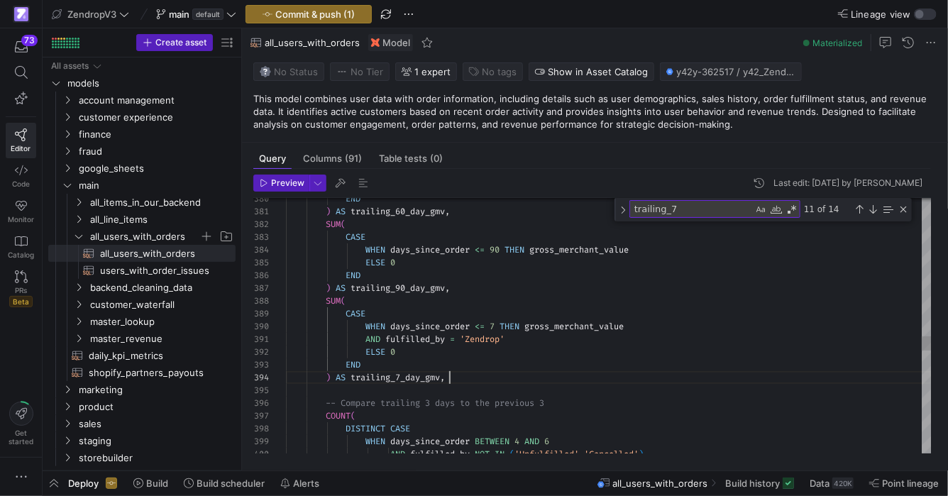
scroll to position [38, 163]
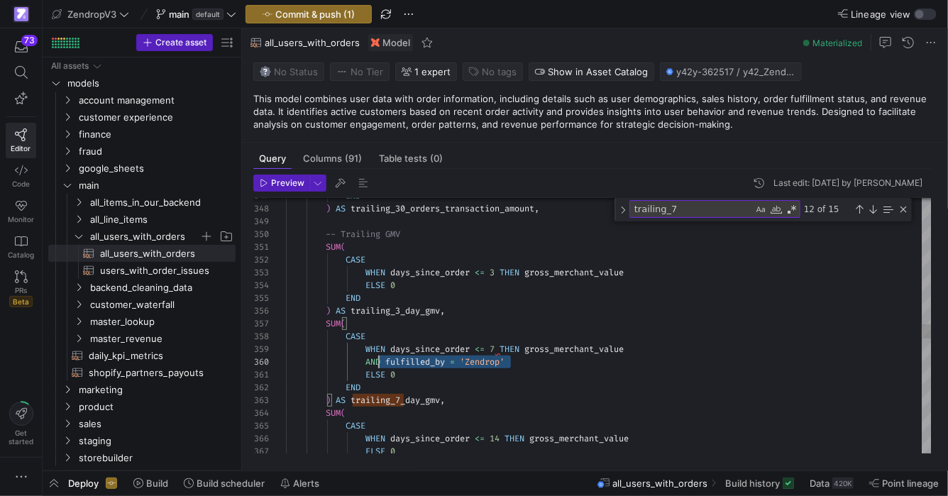
scroll to position [114, 82]
drag, startPoint x: 521, startPoint y: 359, endPoint x: 366, endPoint y: 357, distance: 155.3
click at [366, 357] on div "END ) AS trailing_7_day_gmv , SUM ( CASE WHEN days_since_order <= 14 THEN gross…" at bounding box center [608, 115] width 645 height 8754
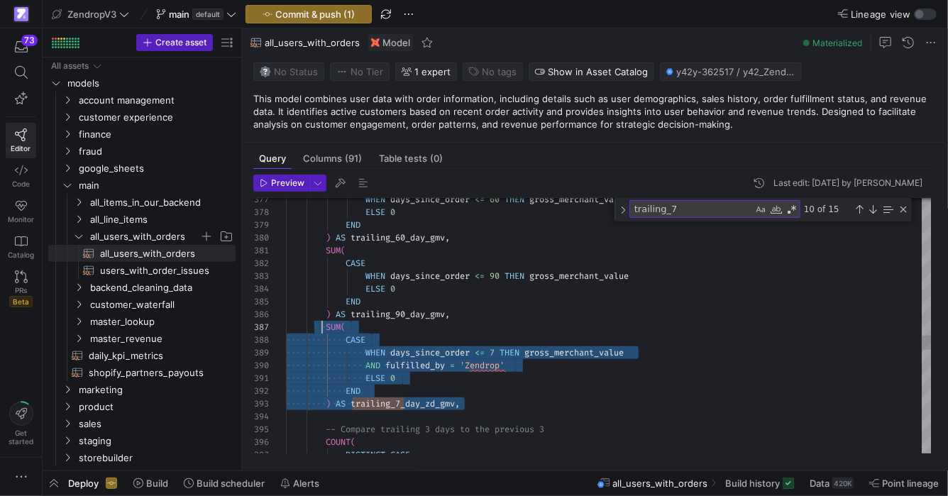
scroll to position [77, 41]
drag, startPoint x: 477, startPoint y: 404, endPoint x: 327, endPoint y: 324, distance: 170.0
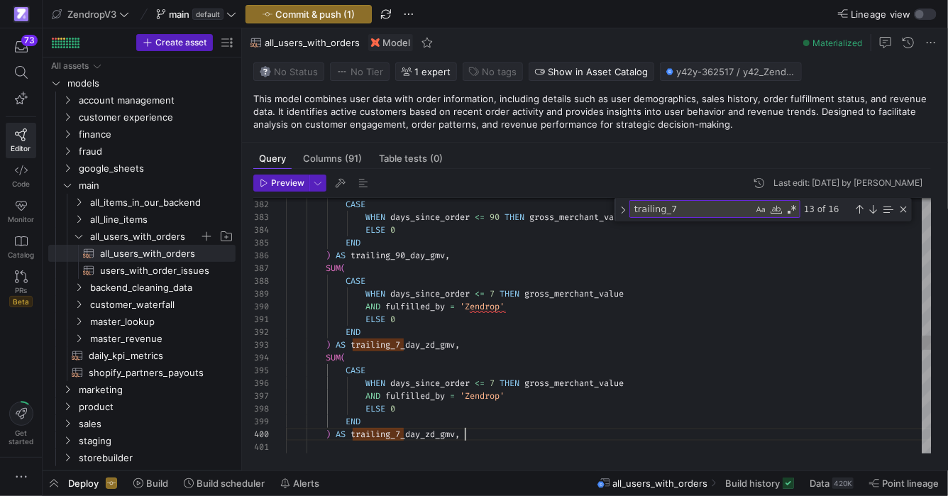
scroll to position [114, 178]
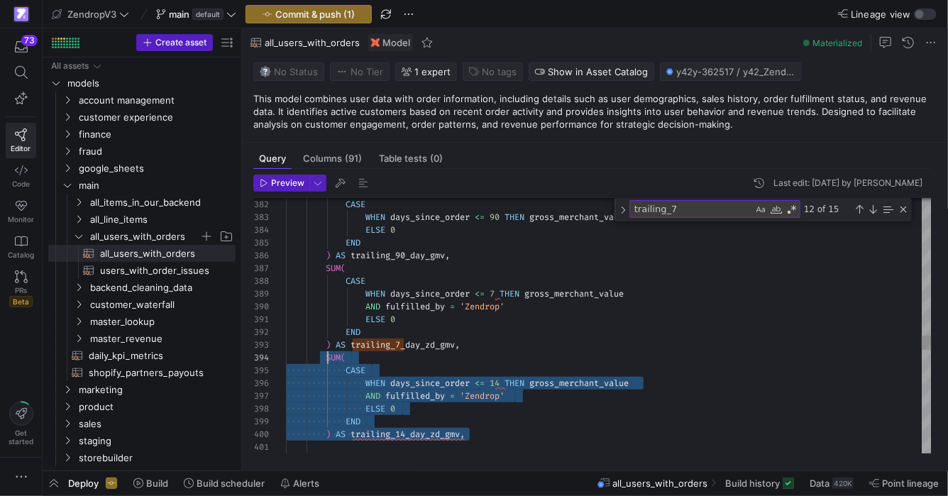
scroll to position [38, 41]
drag, startPoint x: 477, startPoint y: 434, endPoint x: 326, endPoint y: 358, distance: 169.1
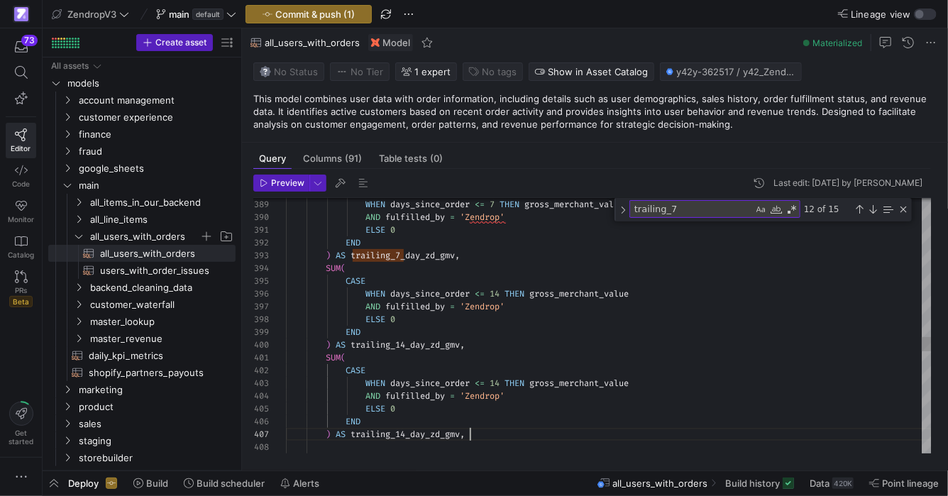
scroll to position [77, 184]
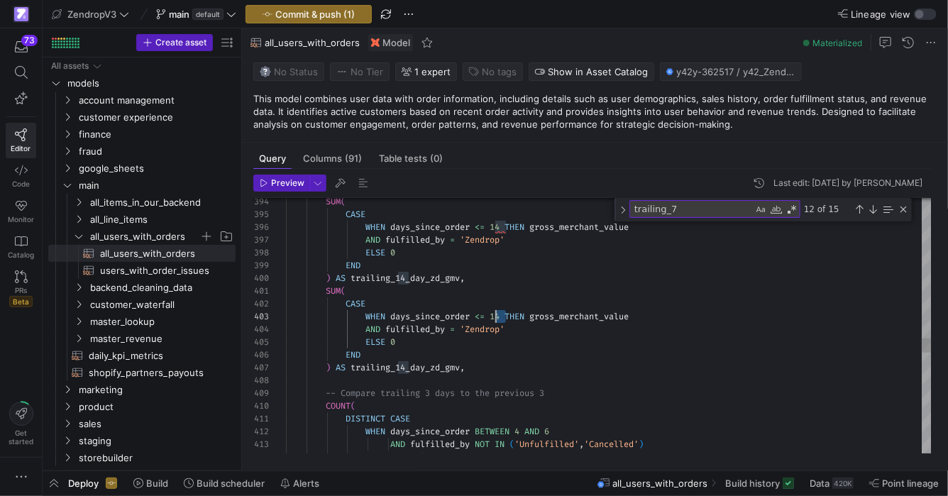
drag, startPoint x: 505, startPoint y: 315, endPoint x: 496, endPoint y: 314, distance: 9.2
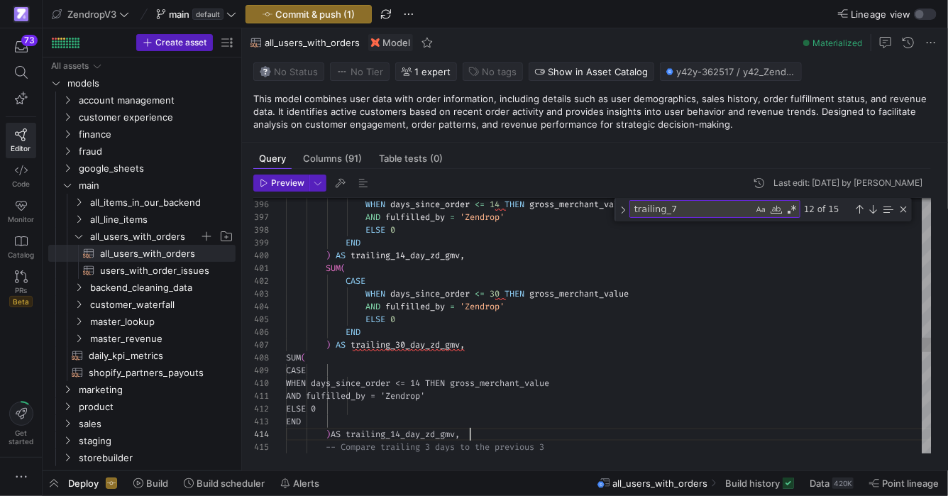
scroll to position [38, 184]
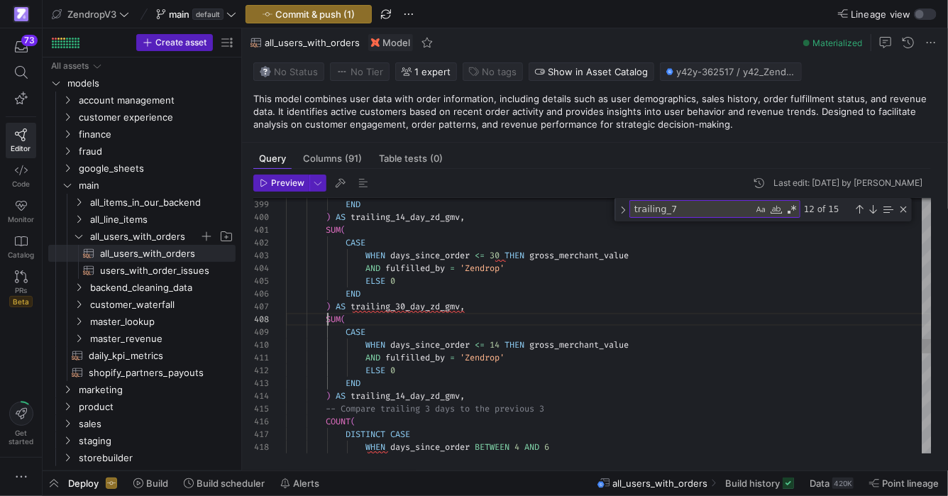
drag, startPoint x: 506, startPoint y: 342, endPoint x: 496, endPoint y: 342, distance: 9.9
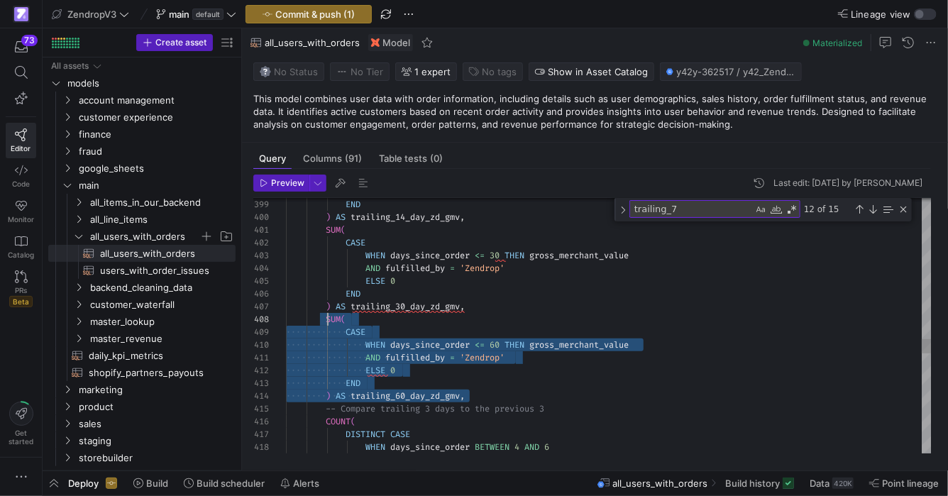
scroll to position [89, 41]
drag, startPoint x: 504, startPoint y: 393, endPoint x: 328, endPoint y: 319, distance: 190.7
click at [872, 208] on div "Next Match (Enter)" at bounding box center [872, 209] width 11 height 11
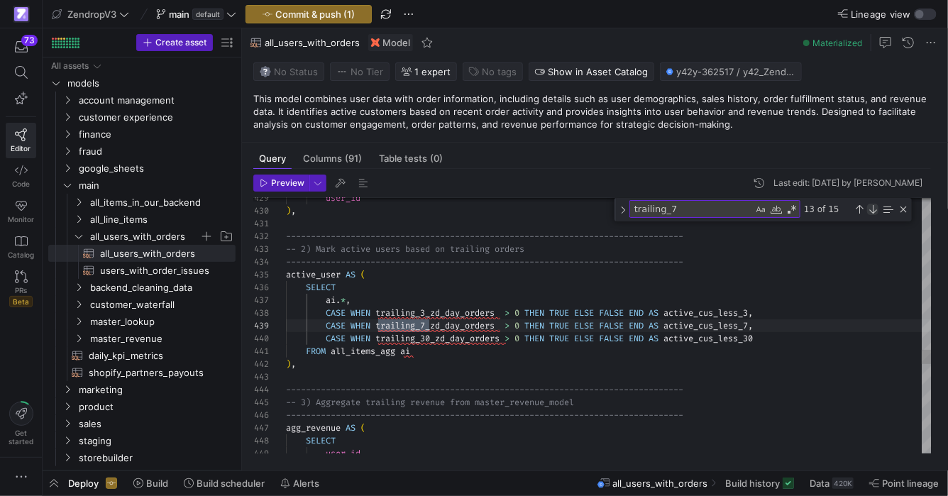
click at [872, 208] on div "Next Match (Enter)" at bounding box center [872, 209] width 11 height 11
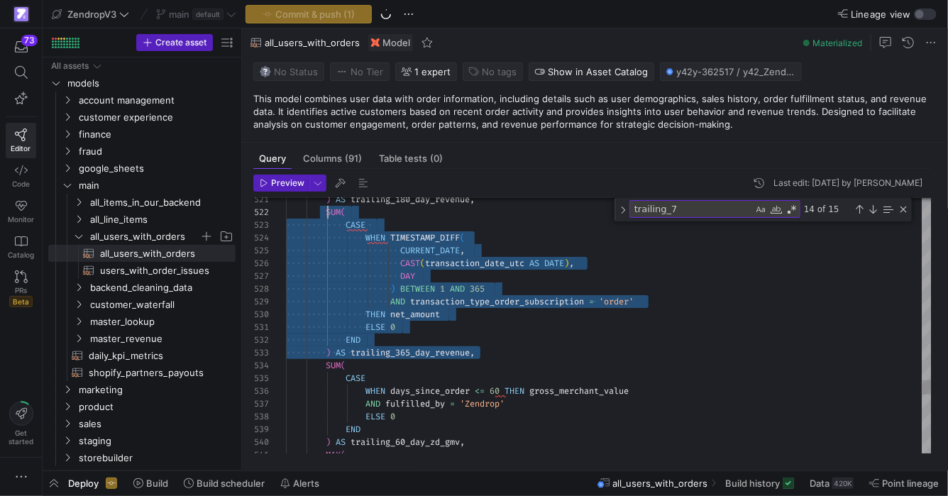
scroll to position [13, 41]
drag, startPoint x: 488, startPoint y: 352, endPoint x: 328, endPoint y: 213, distance: 212.6
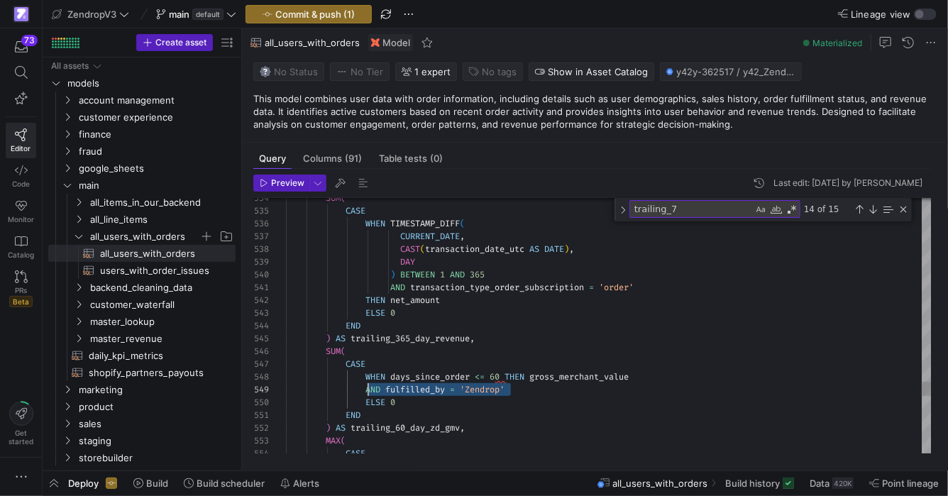
scroll to position [102, 82]
drag, startPoint x: 512, startPoint y: 388, endPoint x: 369, endPoint y: 387, distance: 142.6
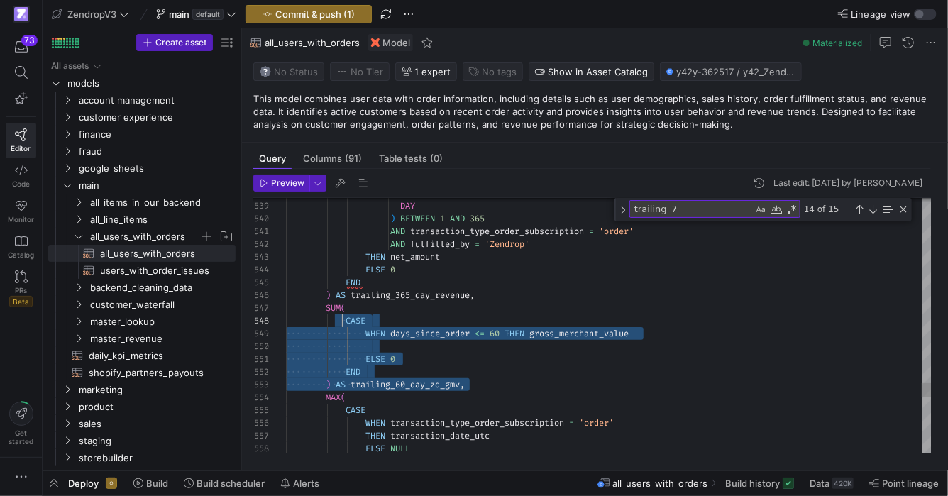
scroll to position [77, 41]
drag, startPoint x: 485, startPoint y: 387, endPoint x: 327, endPoint y: 309, distance: 176.0
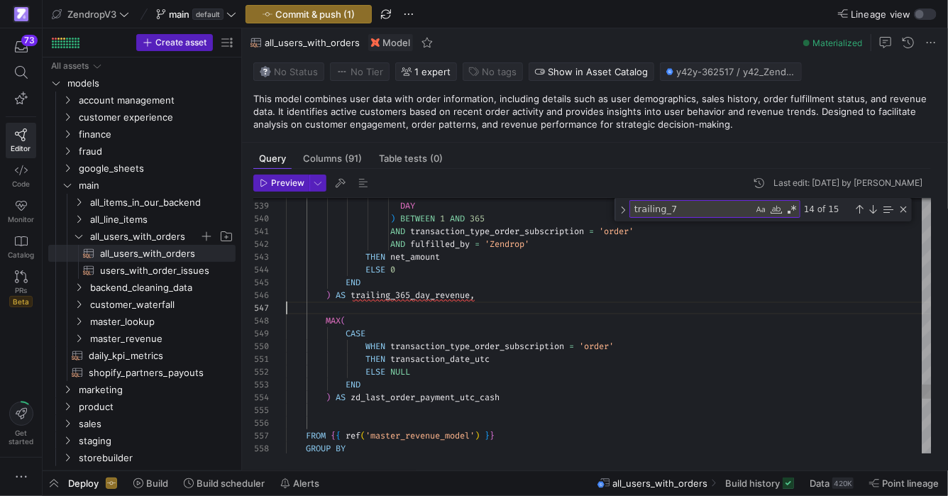
scroll to position [64, 194]
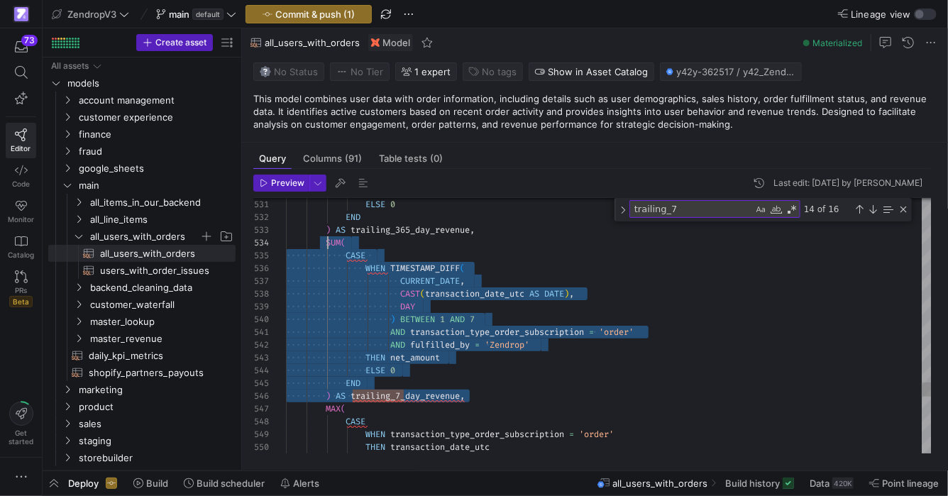
scroll to position [38, 41]
drag, startPoint x: 491, startPoint y: 352, endPoint x: 328, endPoint y: 239, distance: 198.9
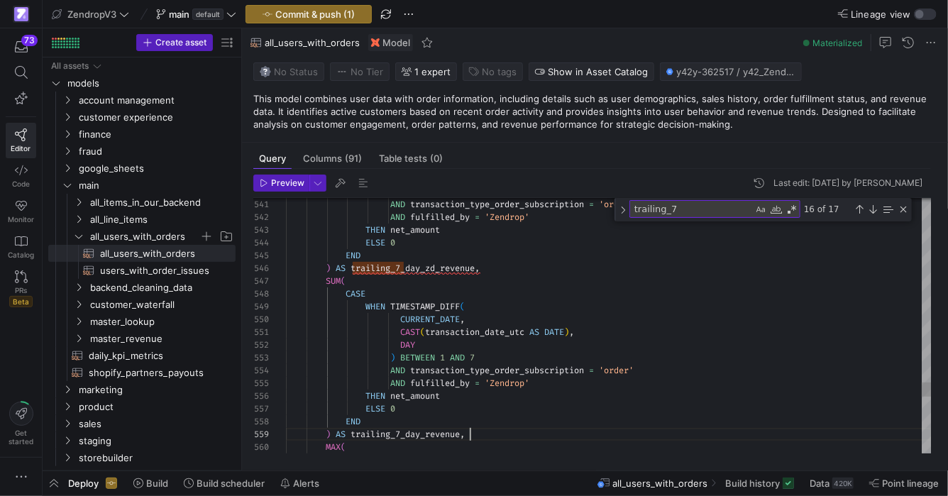
scroll to position [102, 184]
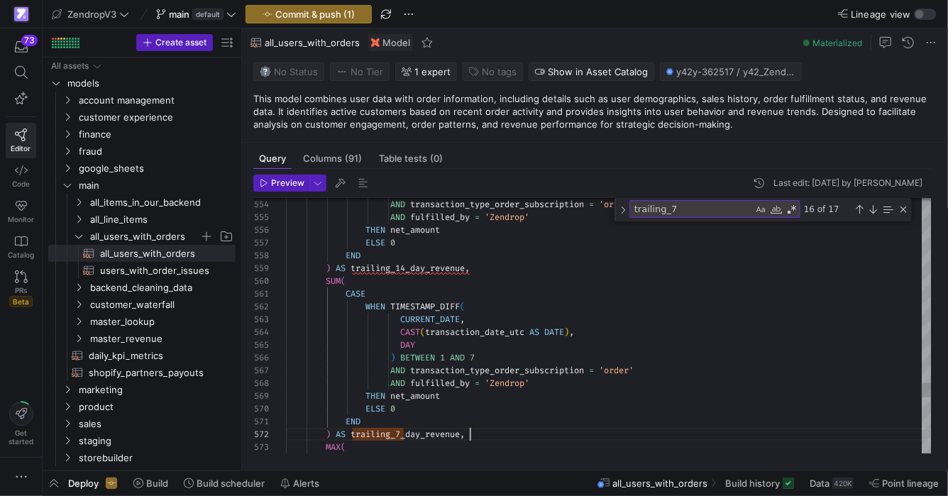
scroll to position [13, 184]
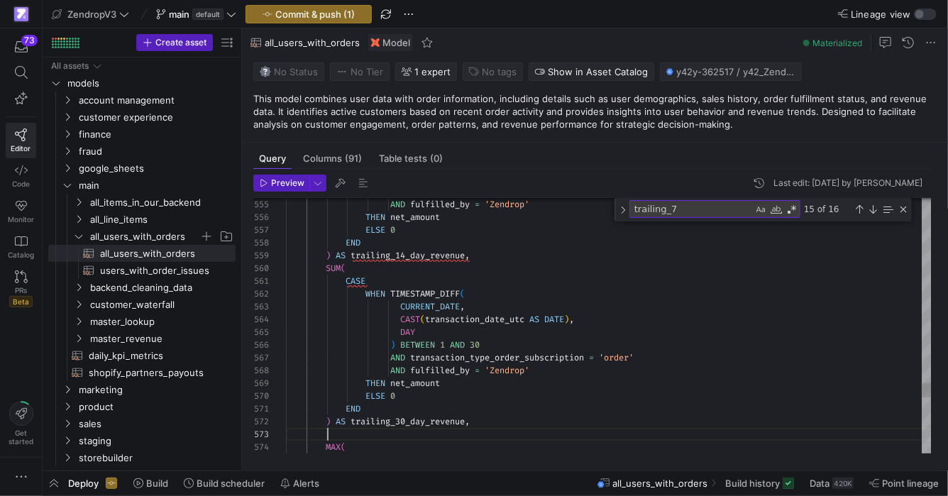
scroll to position [50, 184]
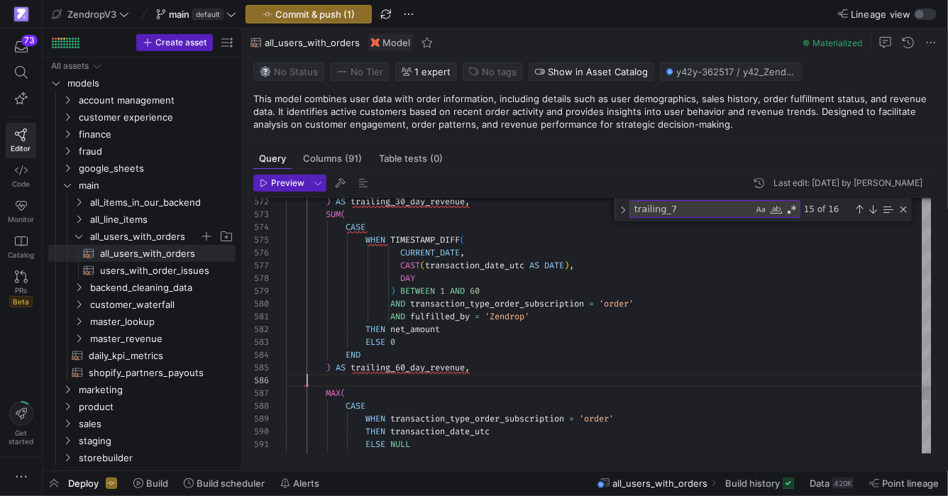
scroll to position [64, 21]
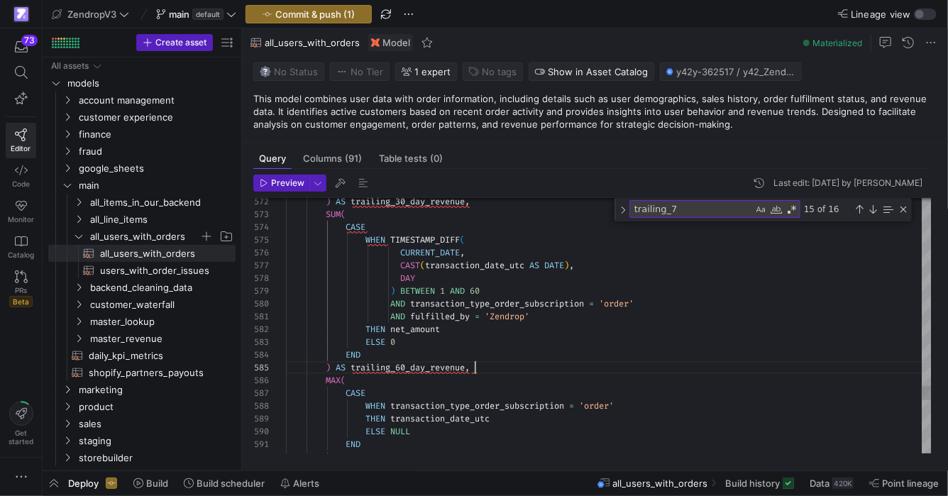
scroll to position [50, 188]
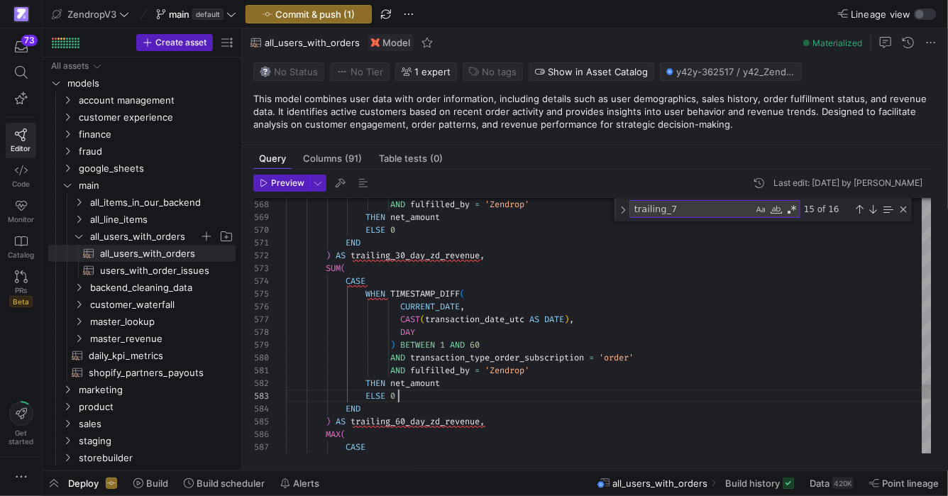
scroll to position [25, 112]
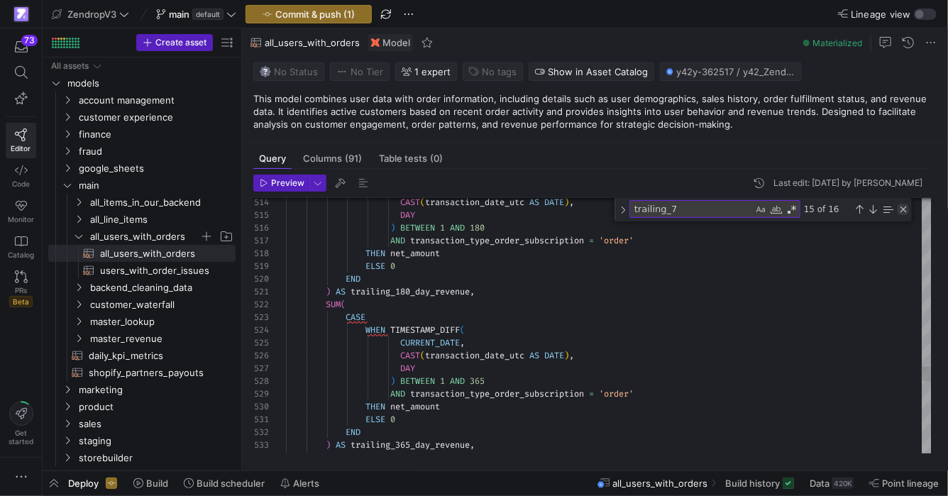
click at [901, 209] on div "Close (Escape)" at bounding box center [902, 209] width 11 height 11
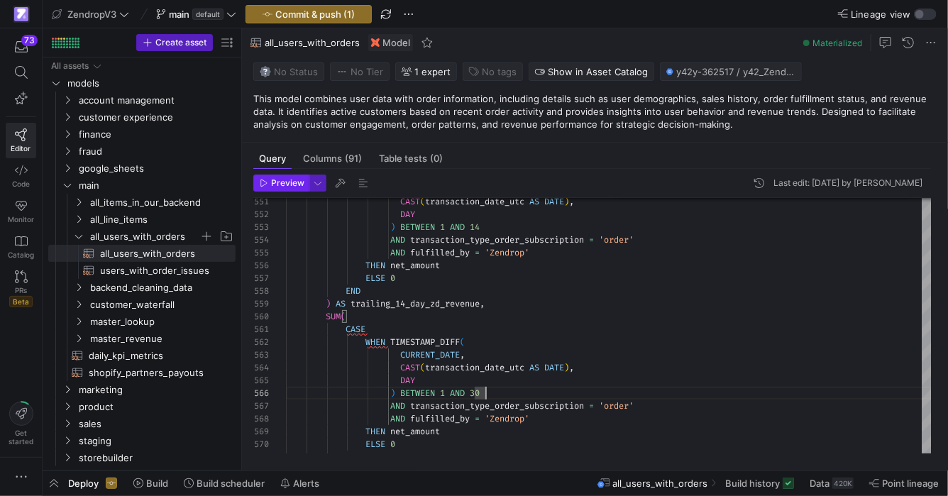
click at [280, 181] on span "Preview" at bounding box center [287, 183] width 33 height 10
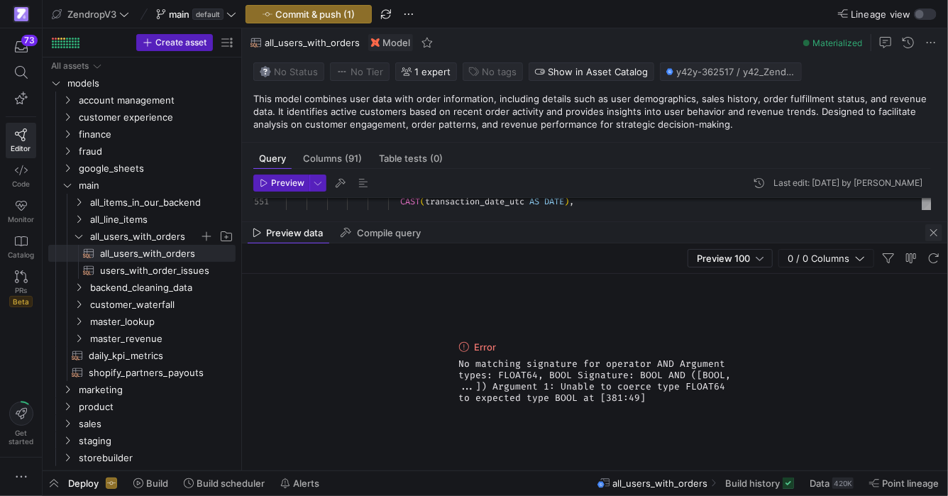
click at [930, 233] on span "button" at bounding box center [933, 232] width 17 height 17
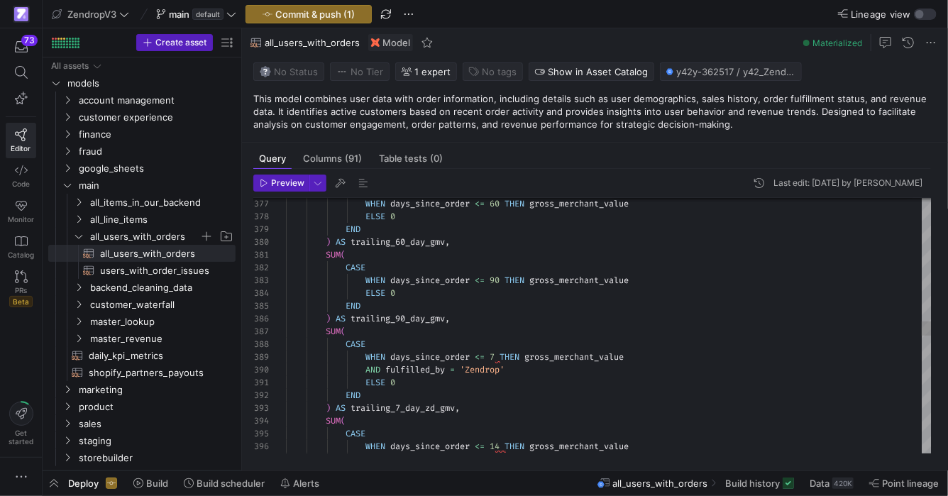
click at [412, 369] on div "WHEN days_since_order <= 60 THEN gross_merchant_value ELSE 0 END ) AS trailing_…" at bounding box center [608, 204] width 645 height 9637
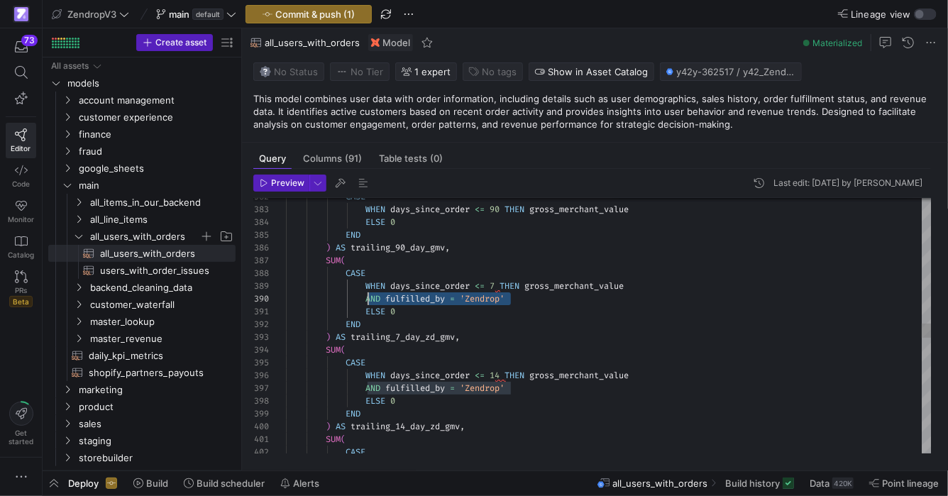
scroll to position [114, 82]
drag, startPoint x: 515, startPoint y: 295, endPoint x: 368, endPoint y: 301, distance: 146.9
click at [368, 301] on div "CASE WHEN days_since_order <= 90 THEN gross_merchant_value ELSE 0 END ) AS trai…" at bounding box center [608, 133] width 645 height 9637
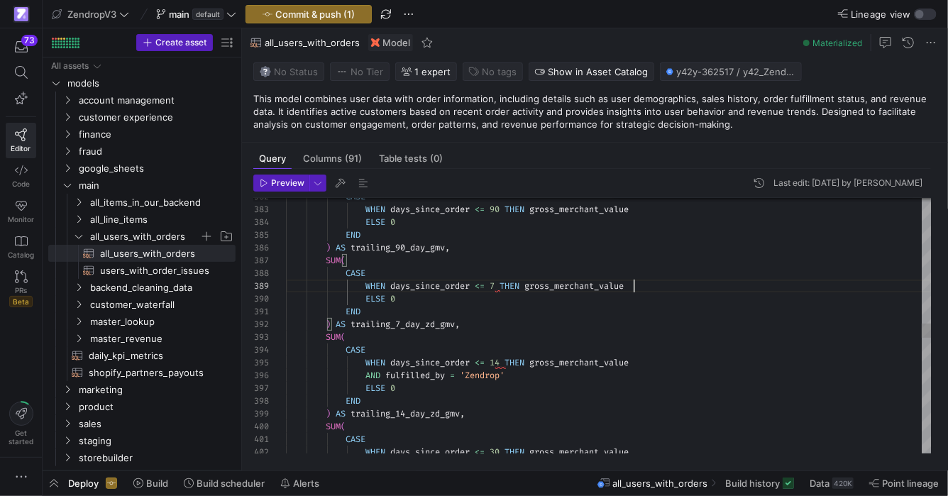
scroll to position [102, 348]
click at [505, 290] on div "CASE WHEN days_since_order <= 90 THEN gross_merchant_value ELSE 0 END ) AS trai…" at bounding box center [608, 127] width 645 height 9624
click at [511, 364] on div "CASE WHEN days_since_order <= 90 THEN gross_merchant_value ELSE 0 END ) AS trai…" at bounding box center [608, 127] width 645 height 9624
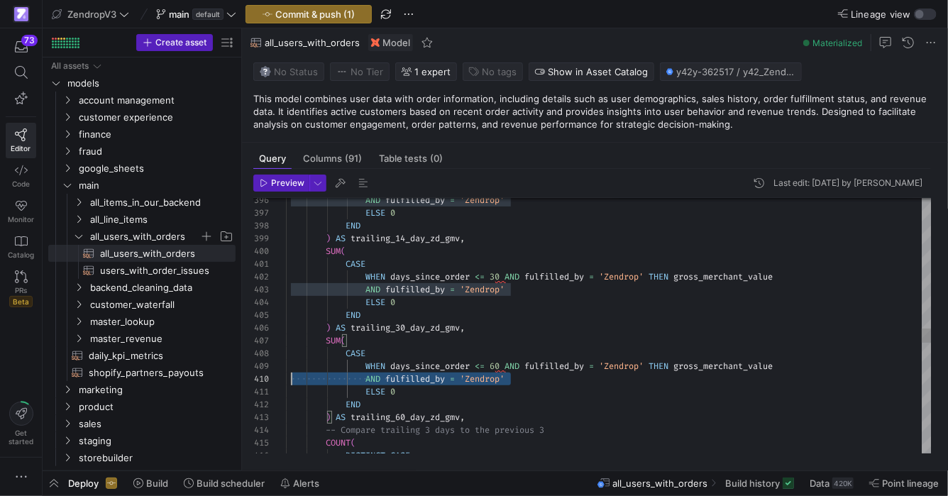
scroll to position [114, 0]
drag, startPoint x: 521, startPoint y: 382, endPoint x: 271, endPoint y: 375, distance: 249.7
click at [271, 375] on div "396 397 398 399 400 401 402 403 404 405 406 407 408 409 410 411 412 413 414 415…" at bounding box center [592, 325] width 678 height 255
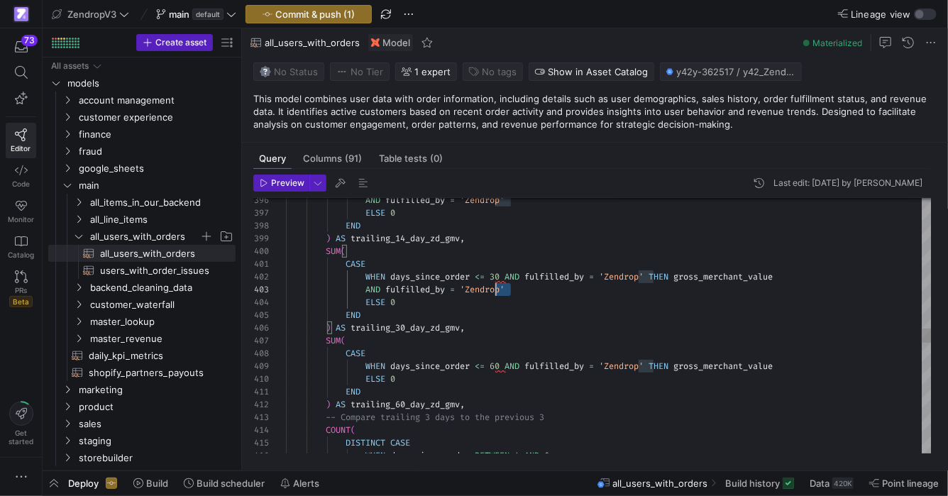
scroll to position [25, 0]
drag, startPoint x: 528, startPoint y: 286, endPoint x: 255, endPoint y: 289, distance: 273.1
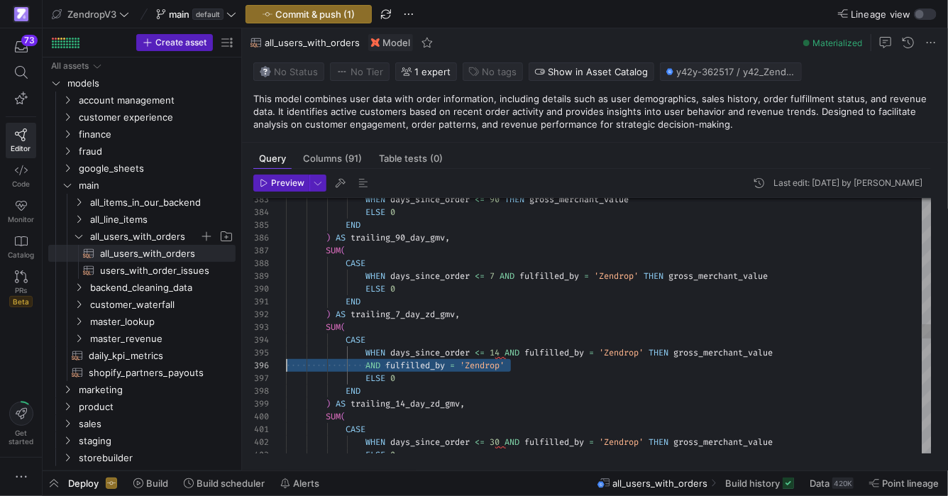
scroll to position [64, 0]
drag, startPoint x: 526, startPoint y: 365, endPoint x: 267, endPoint y: 362, distance: 258.9
click at [286, 362] on div "AND fulfilled_by = 'Zendrop' ELSE 0 END ) AS trailing_14_day_zd_gmv , SUM ( CAS…" at bounding box center [608, 104] width 645 height 9598
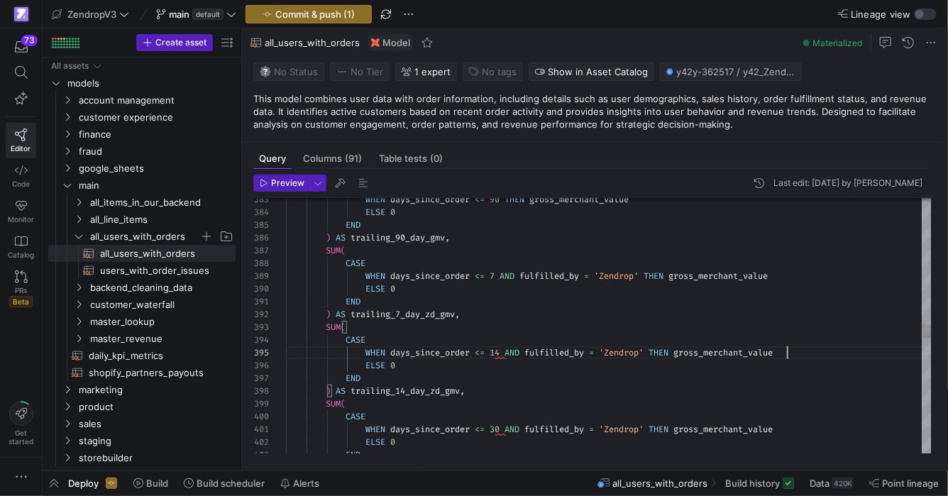
scroll to position [50, 499]
type textarea "END ) AS trailing_7_day_zd_gmv, SUM( CASE WHEN days_since_order <= 14 AND fulfi…"
click at [304, 183] on span "button" at bounding box center [281, 183] width 55 height 16
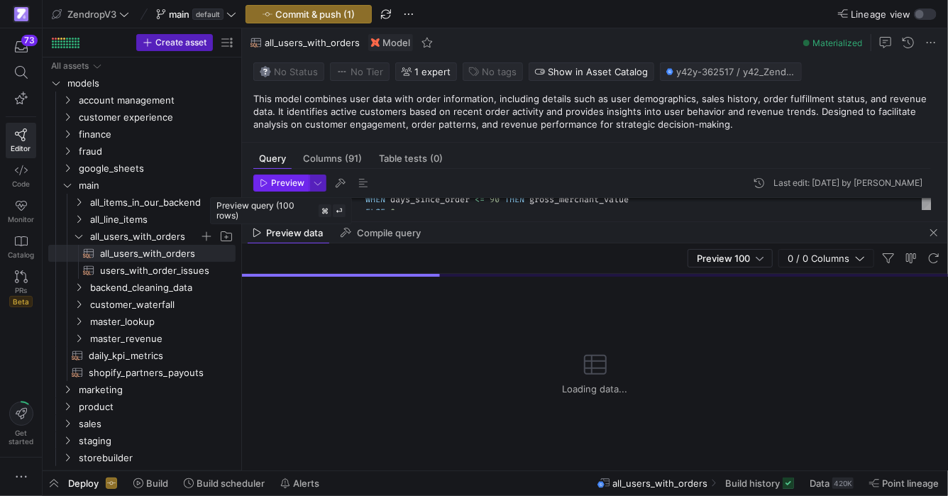
click at [253, 174] on button "Preview" at bounding box center [281, 182] width 56 height 17
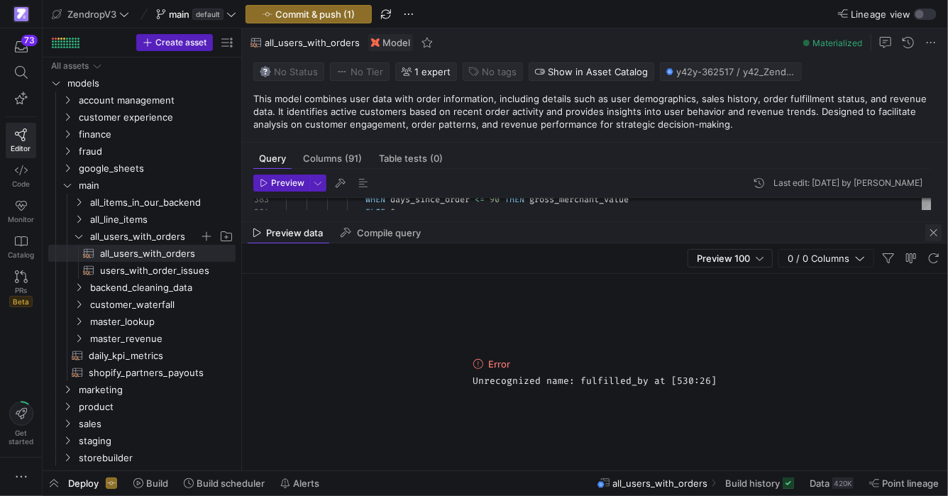
click at [930, 234] on span "button" at bounding box center [933, 232] width 17 height 17
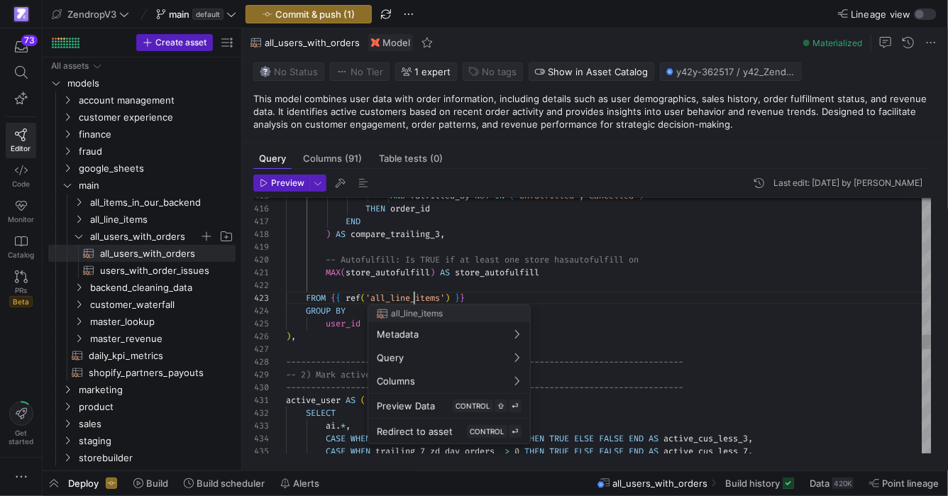
click at [416, 297] on div at bounding box center [474, 248] width 948 height 496
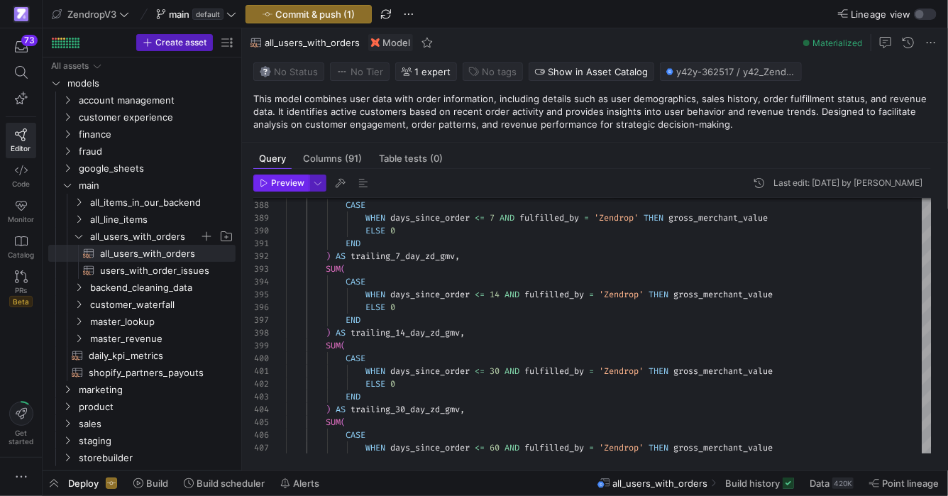
click at [294, 178] on span "Preview" at bounding box center [287, 183] width 33 height 10
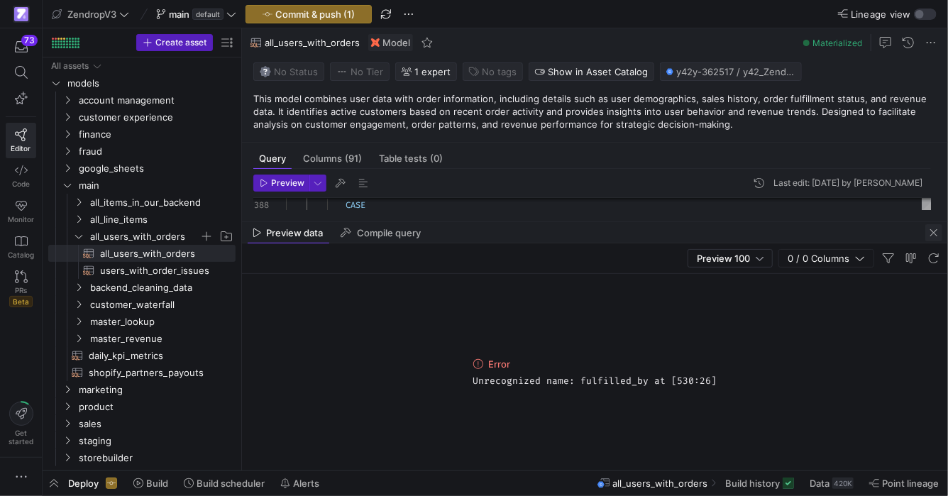
click at [935, 239] on span "button" at bounding box center [933, 232] width 17 height 17
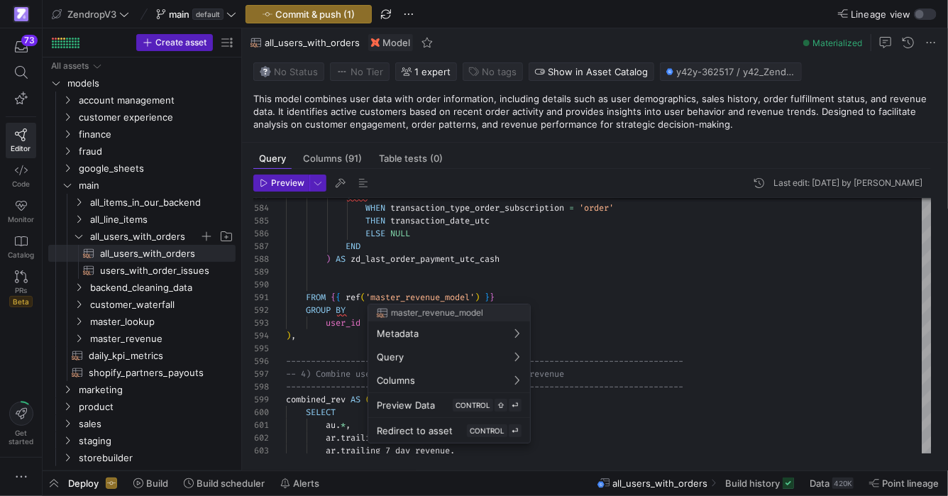
click at [431, 301] on div at bounding box center [474, 248] width 948 height 496
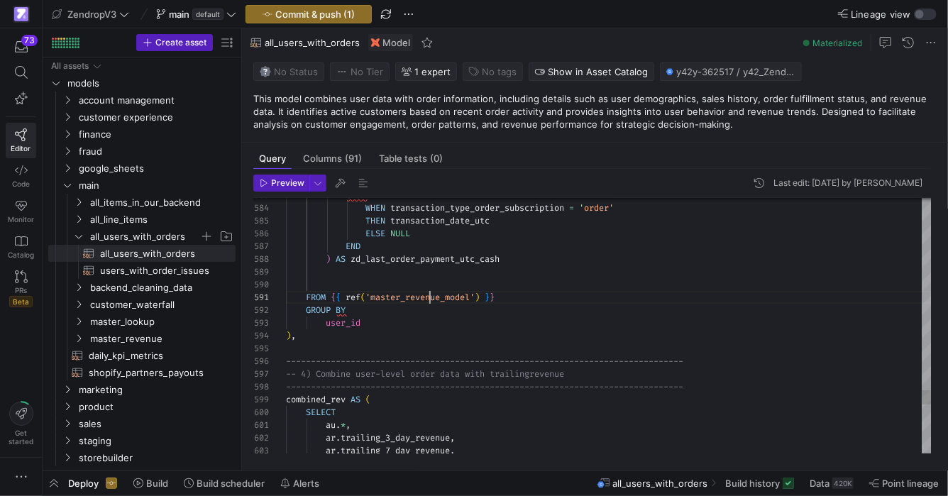
scroll to position [0, 143]
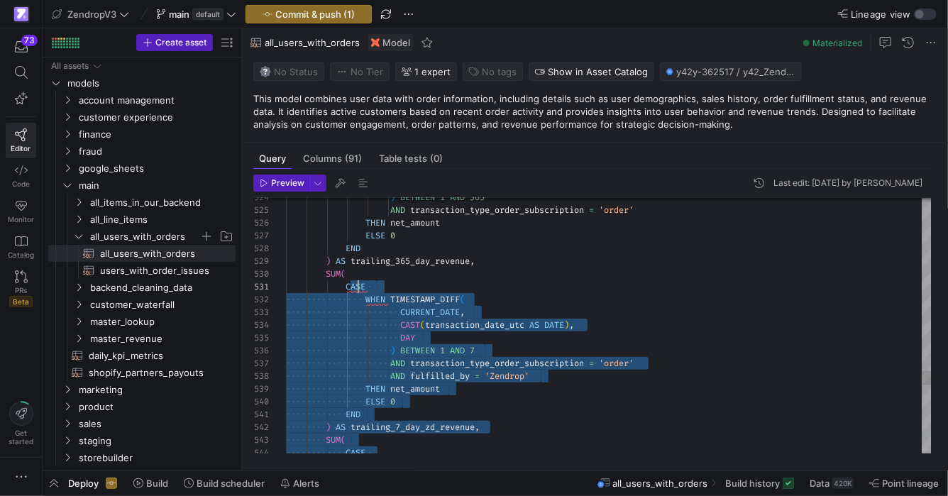
scroll to position [114, 35]
drag, startPoint x: 516, startPoint y: 399, endPoint x: 327, endPoint y: 270, distance: 229.2
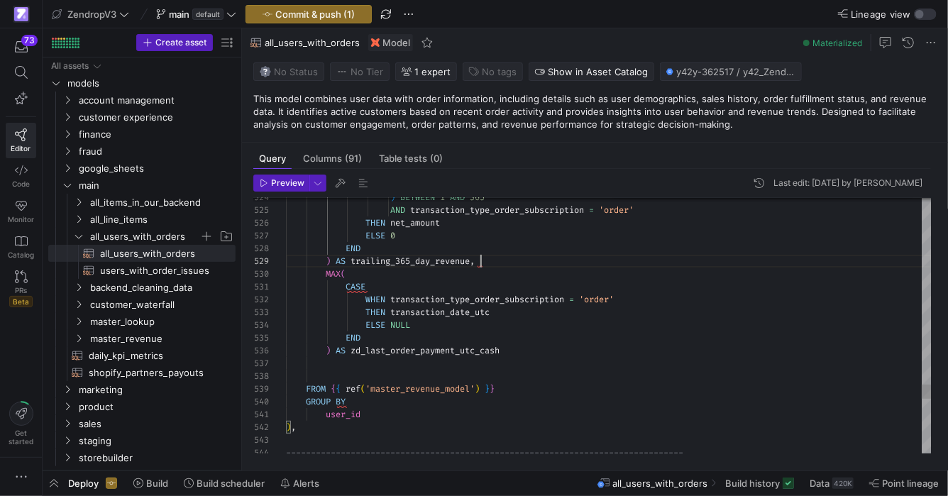
scroll to position [102, 194]
click at [286, 187] on span "Preview" at bounding box center [287, 183] width 33 height 10
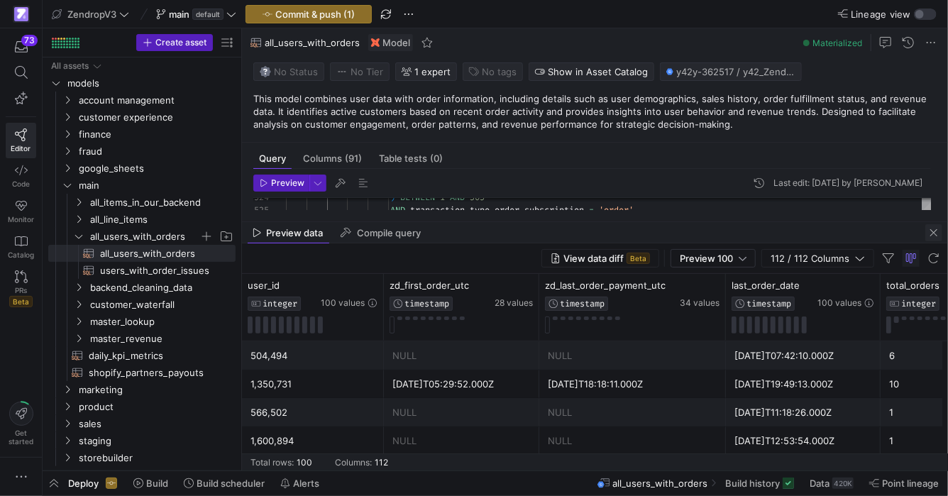
click at [937, 234] on span "button" at bounding box center [933, 232] width 17 height 17
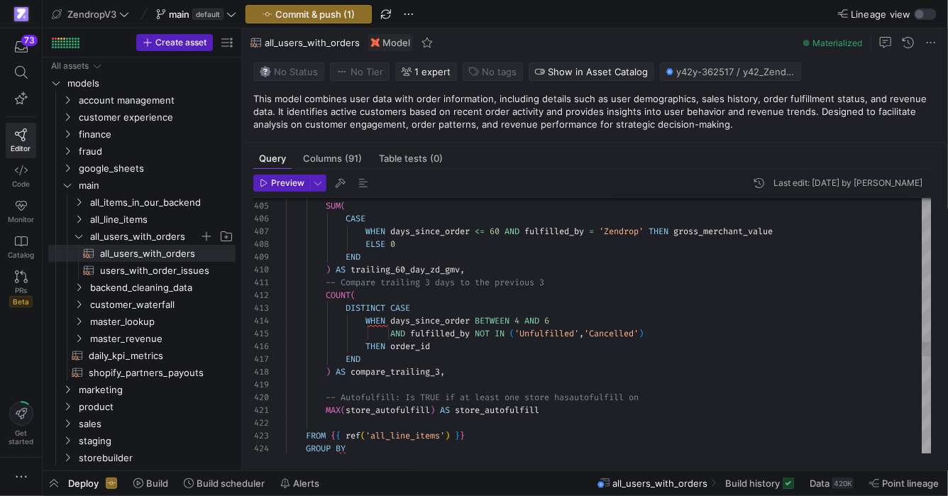
type textarea "WHEN days_since_order <= 30 AND fulfilled_by = 'Zendrop' THEN gross_merchant_va…"
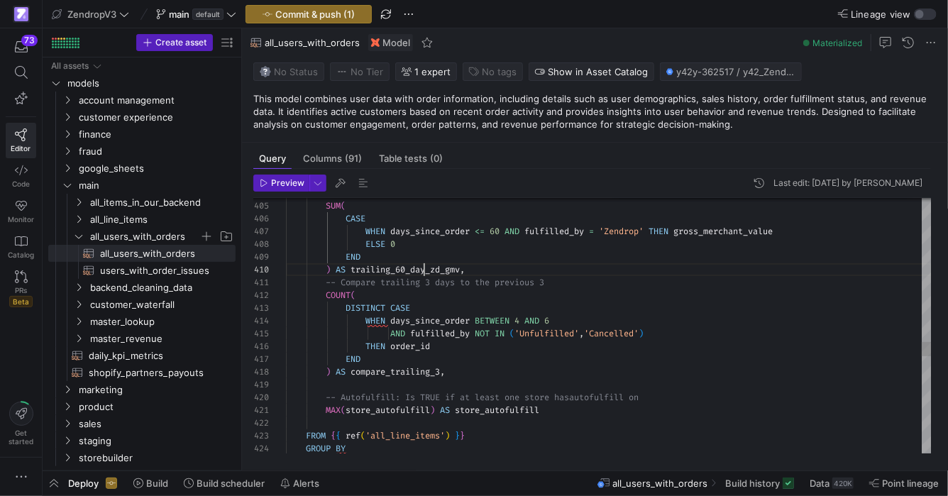
scroll to position [114, 178]
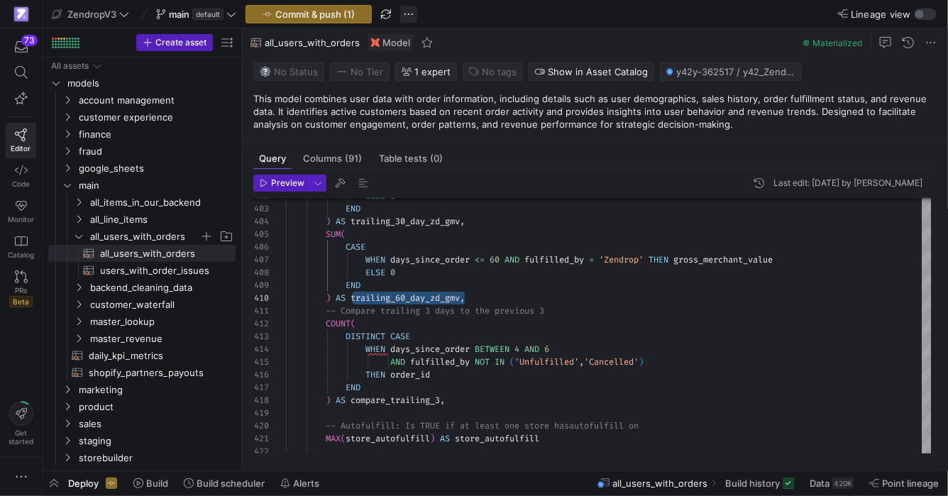
click at [411, 15] on span "button" at bounding box center [408, 14] width 17 height 17
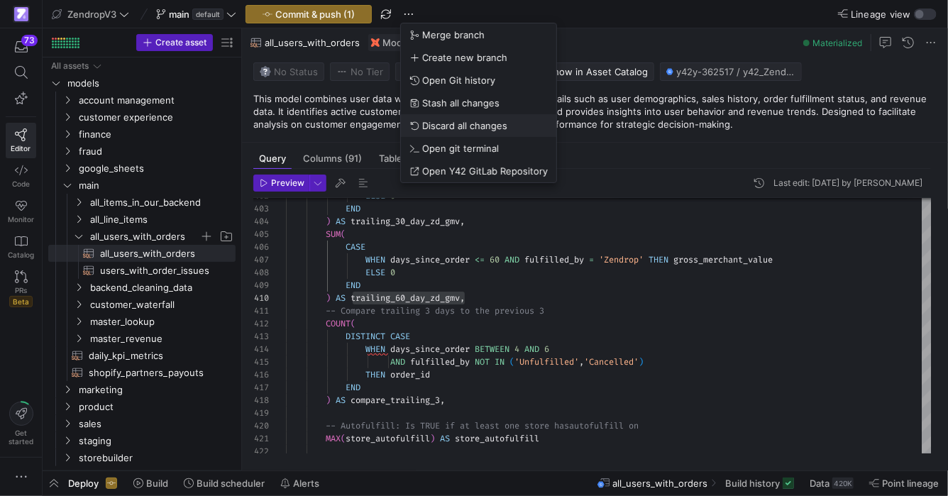
click at [451, 133] on button "Discard all changes" at bounding box center [478, 125] width 155 height 23
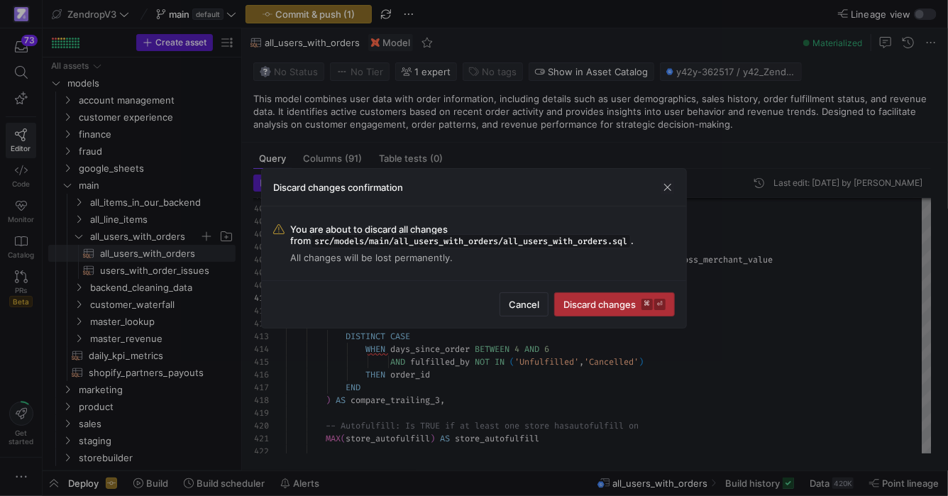
click at [611, 292] on button "Discard changes ⌘ ⏎" at bounding box center [614, 304] width 121 height 24
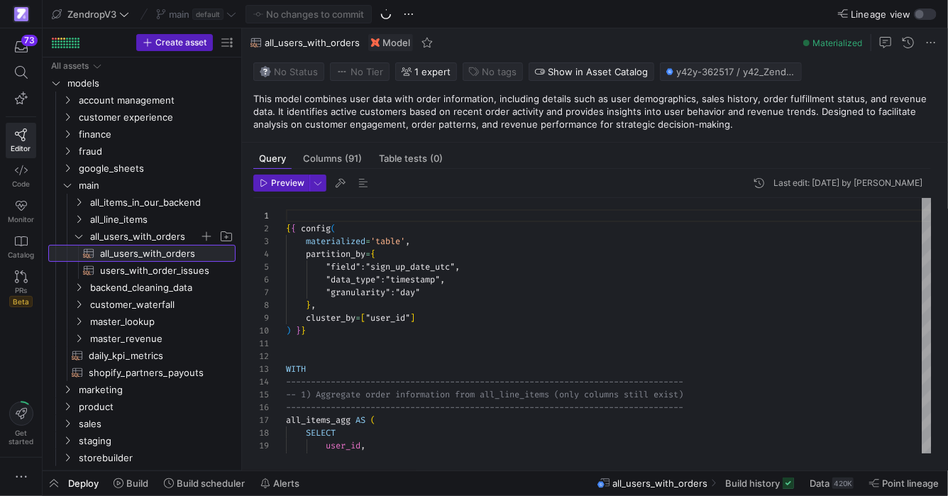
scroll to position [128, 0]
